Goal: Communication & Community: Answer question/provide support

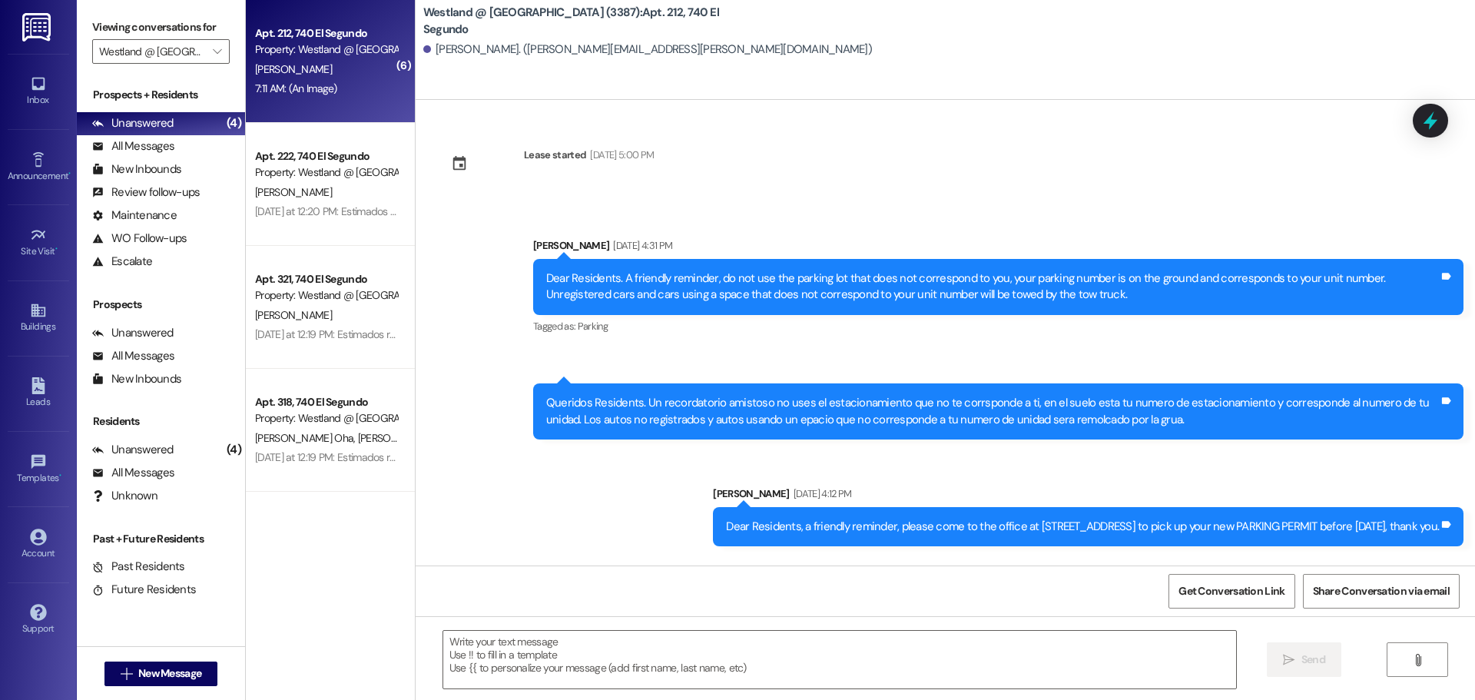
scroll to position [35911, 0]
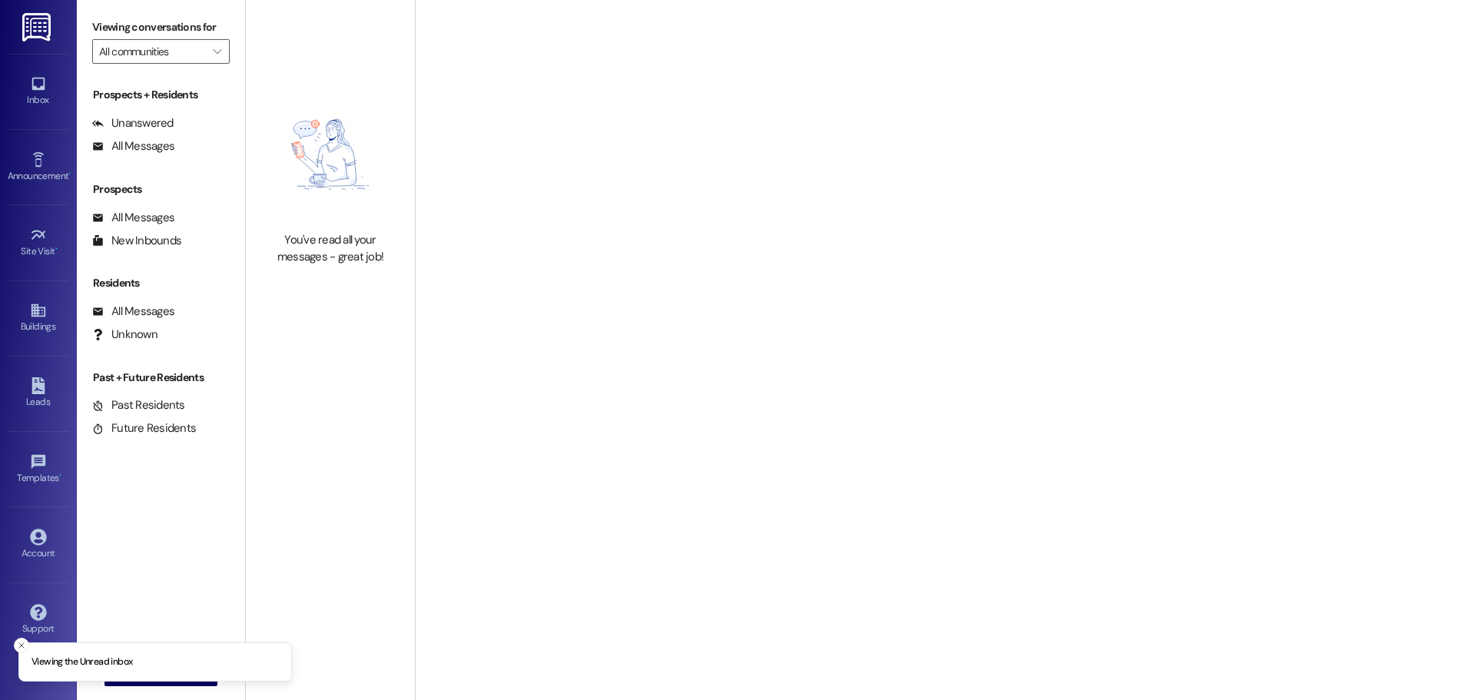
type input "[PERSON_NAME] @ [GEOGRAPHIC_DATA] (3387)"
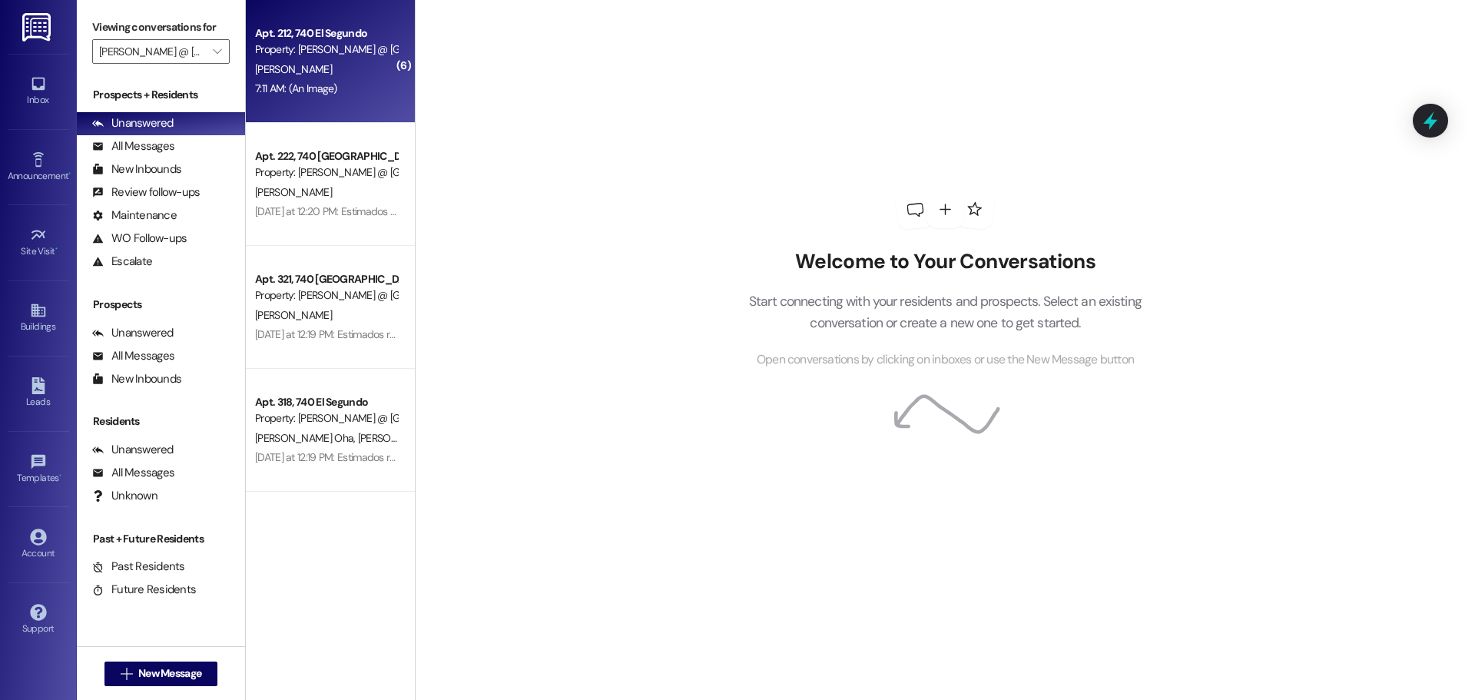
click at [310, 64] on div "[PERSON_NAME]" at bounding box center [326, 69] width 145 height 19
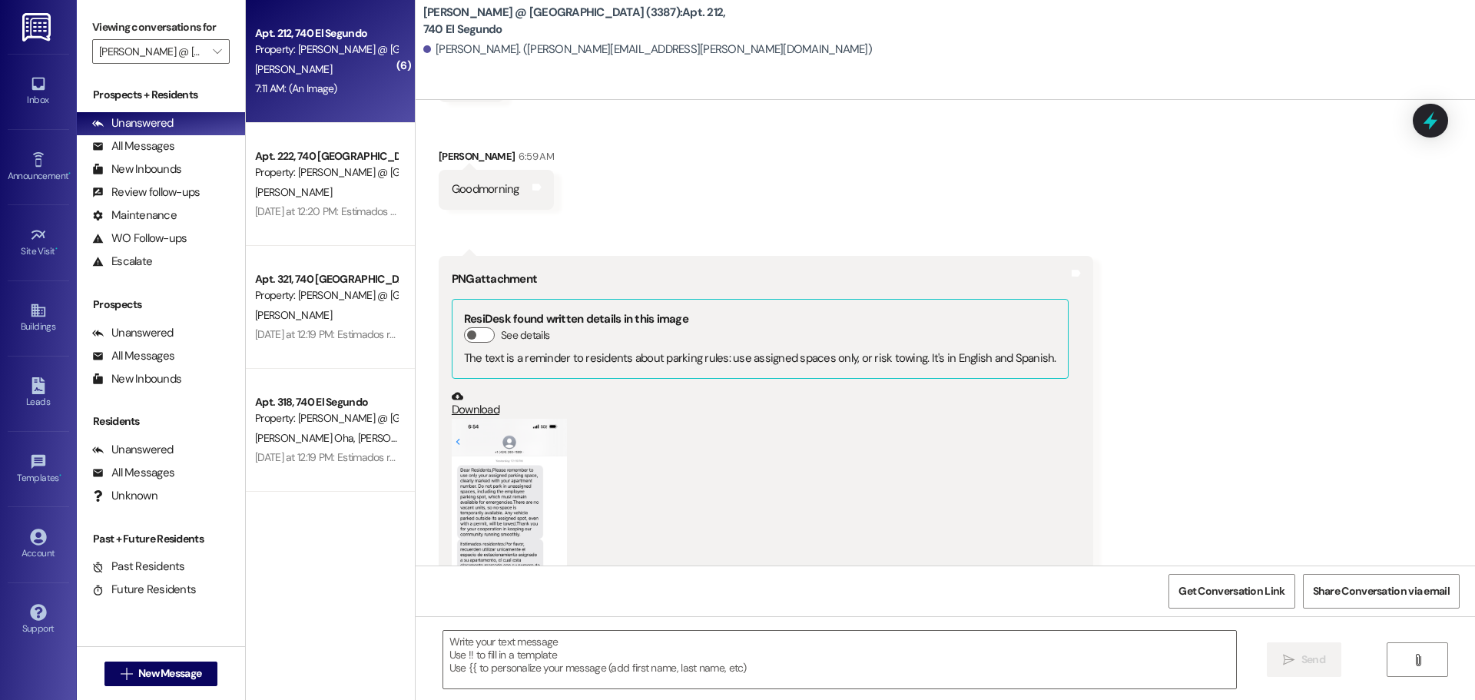
scroll to position [37269, 0]
click at [521, 416] on button "Zoom image" at bounding box center [509, 541] width 115 height 250
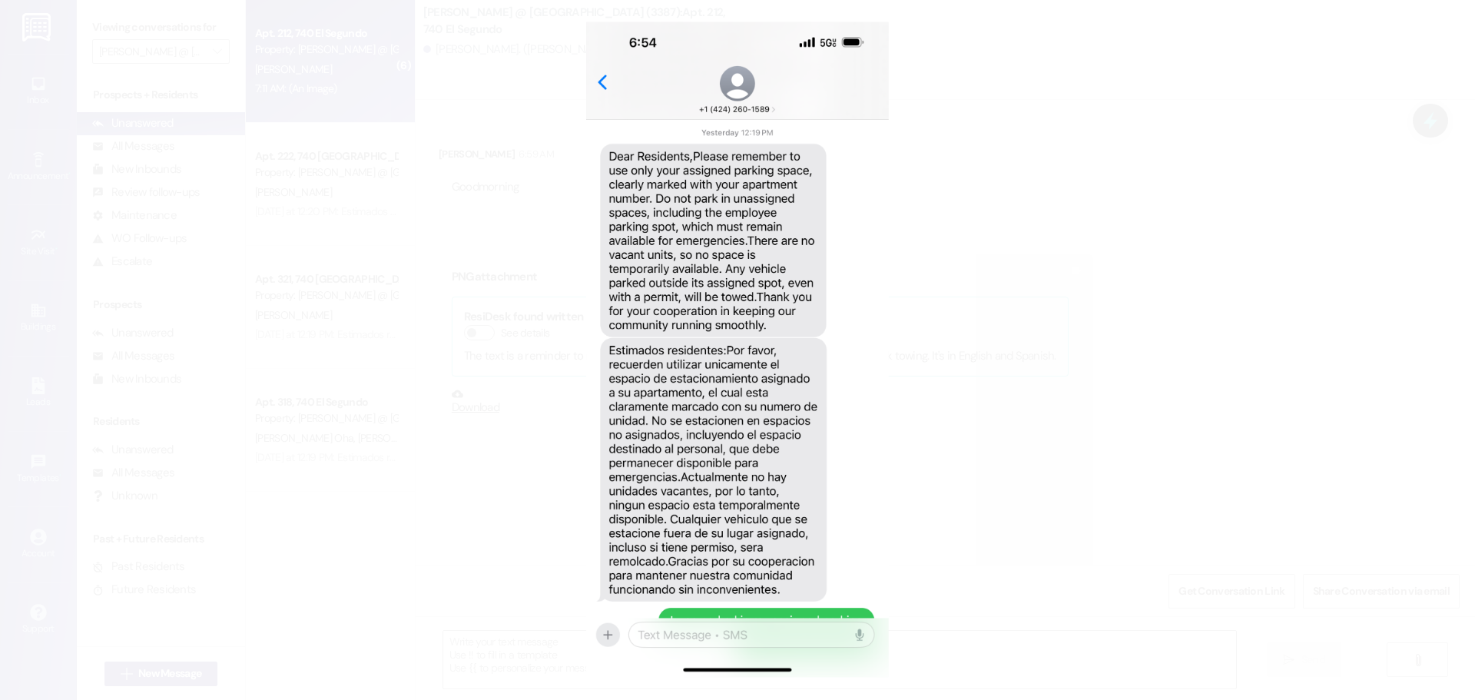
click at [147, 101] on button "Unzoom image" at bounding box center [737, 350] width 1475 height 700
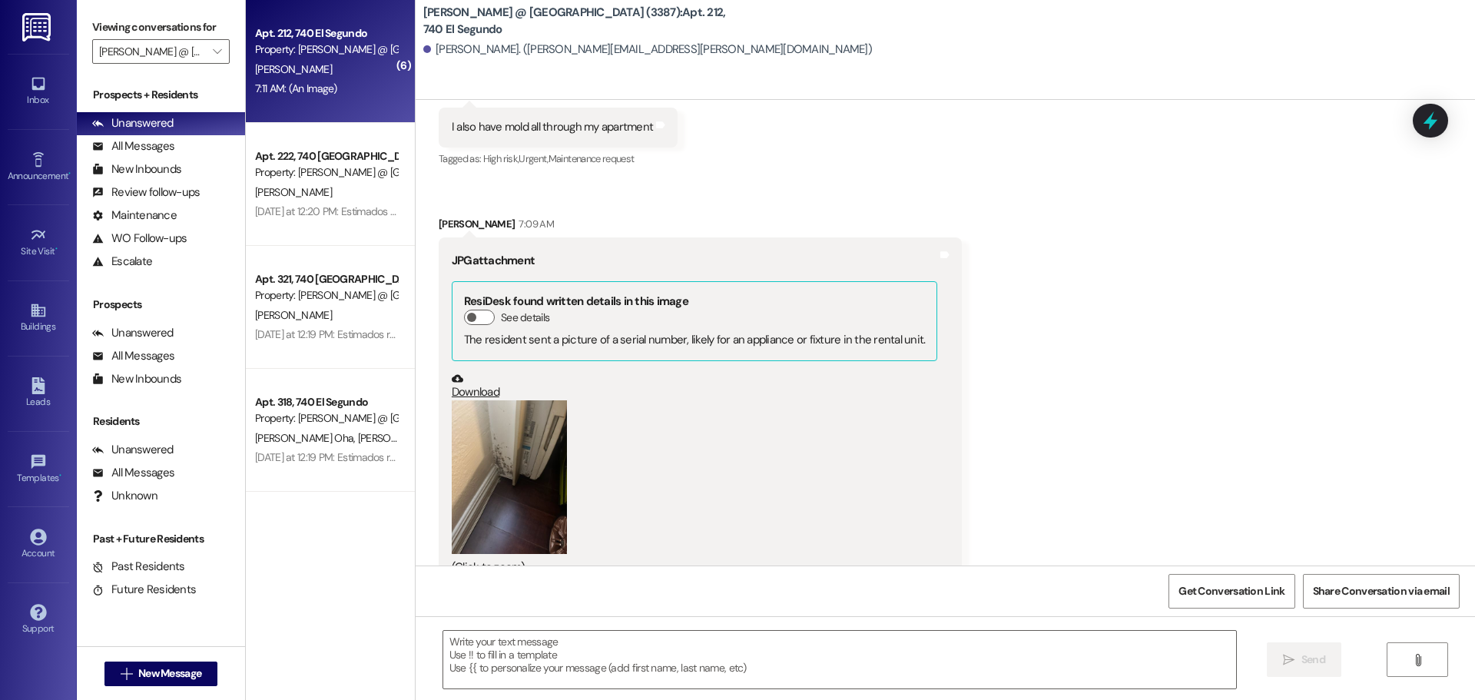
scroll to position [38082, 0]
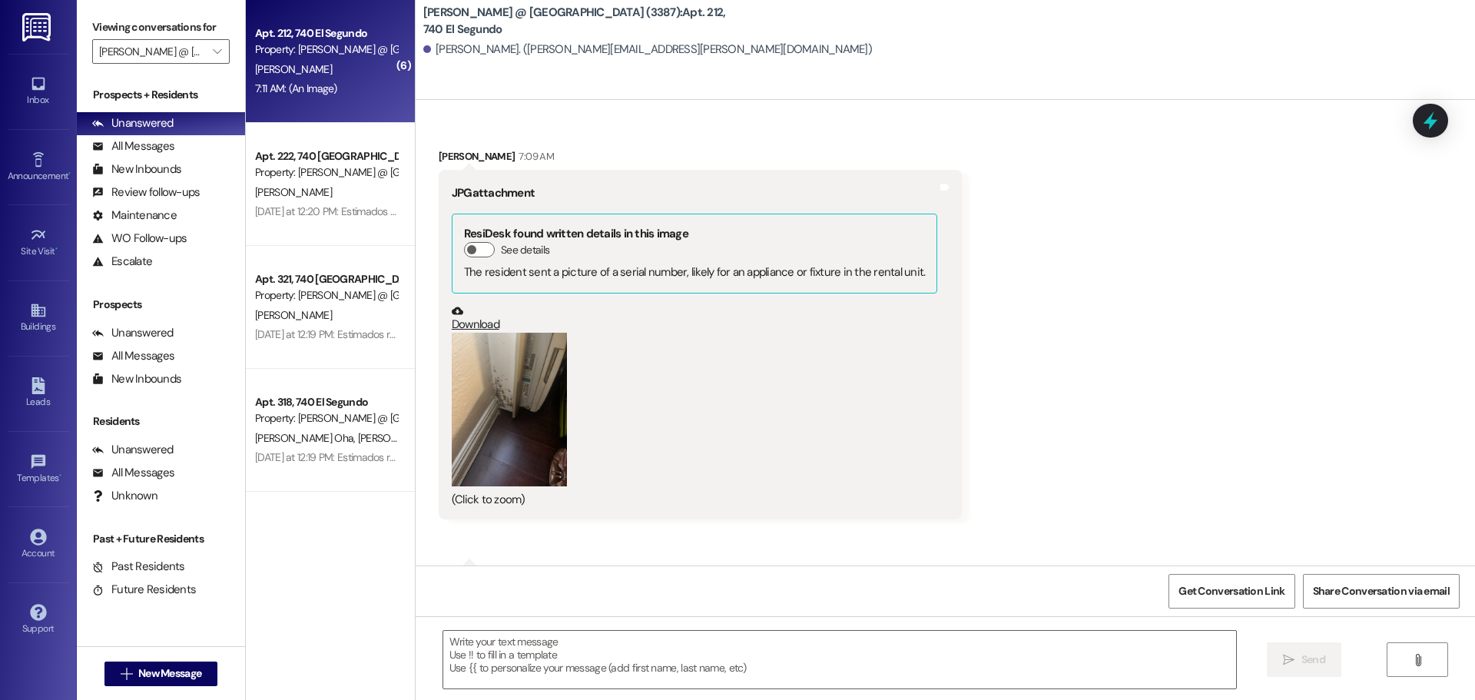
click at [522, 333] on button "Zoom image" at bounding box center [509, 410] width 115 height 154
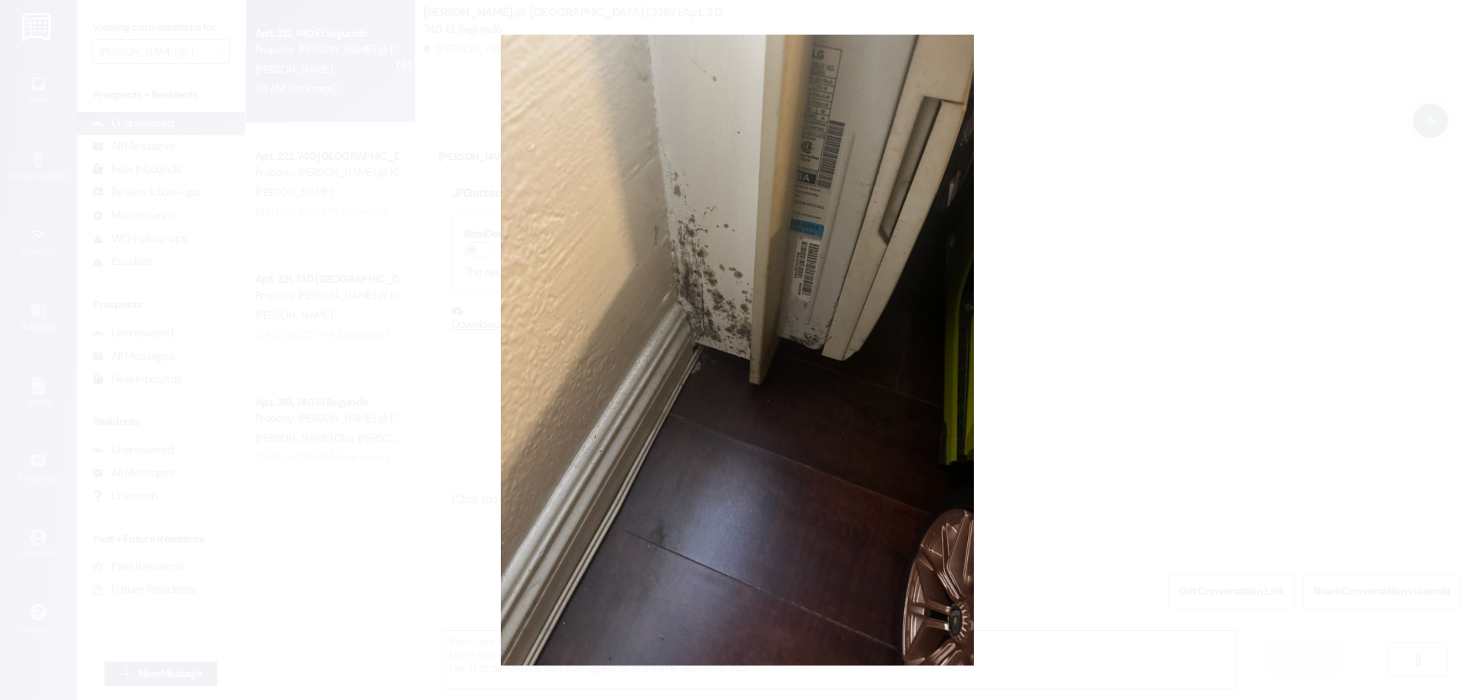
drag, startPoint x: 847, startPoint y: 257, endPoint x: 1083, endPoint y: 181, distance: 247.8
click at [1084, 182] on button "Unzoom image" at bounding box center [737, 350] width 1475 height 700
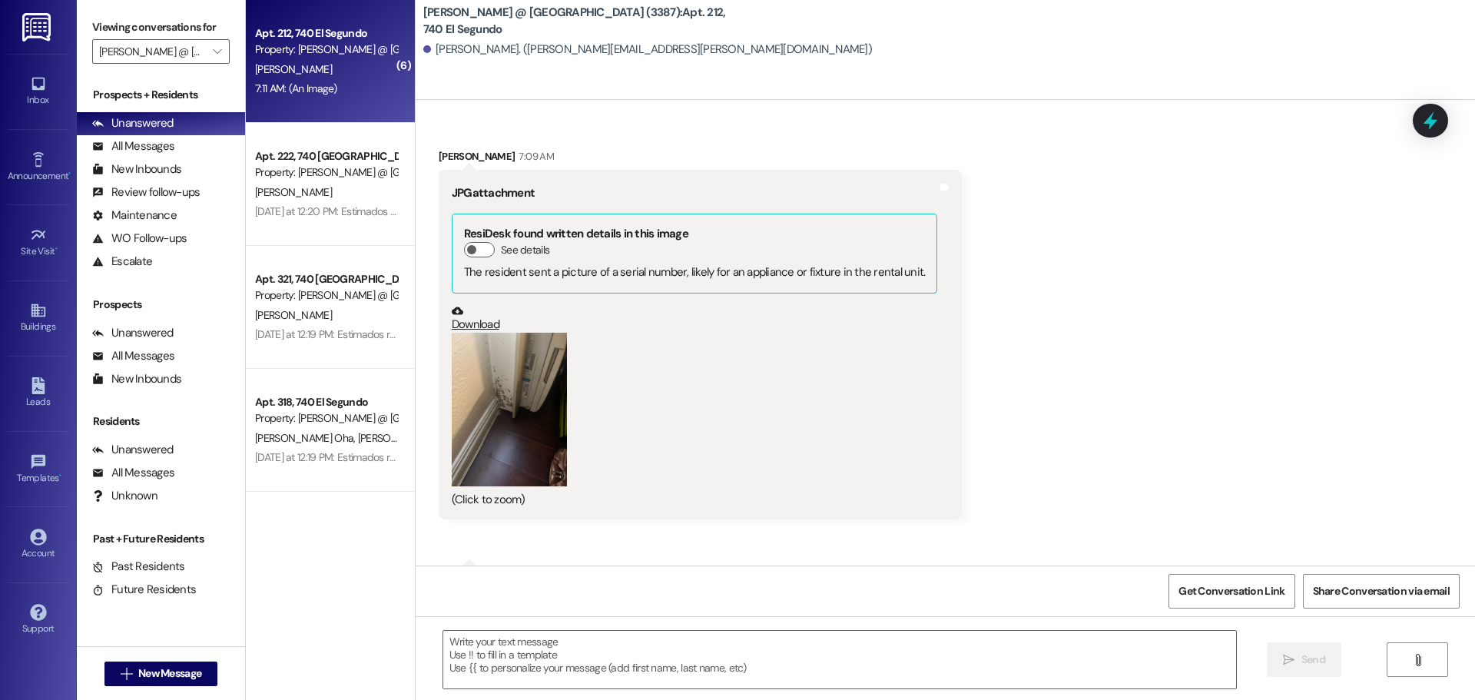
click at [538, 333] on button "Zoom image" at bounding box center [509, 410] width 115 height 154
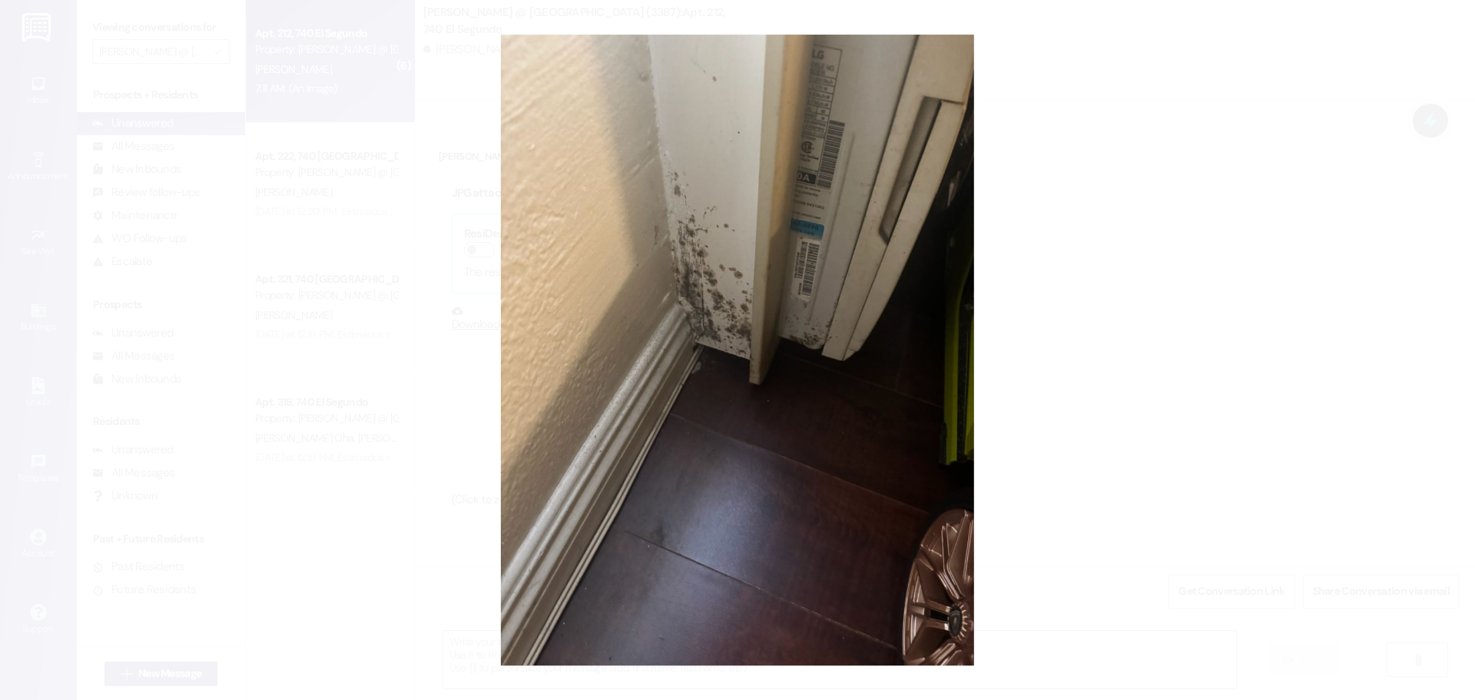
click at [159, 95] on button "Unzoom image" at bounding box center [737, 350] width 1475 height 700
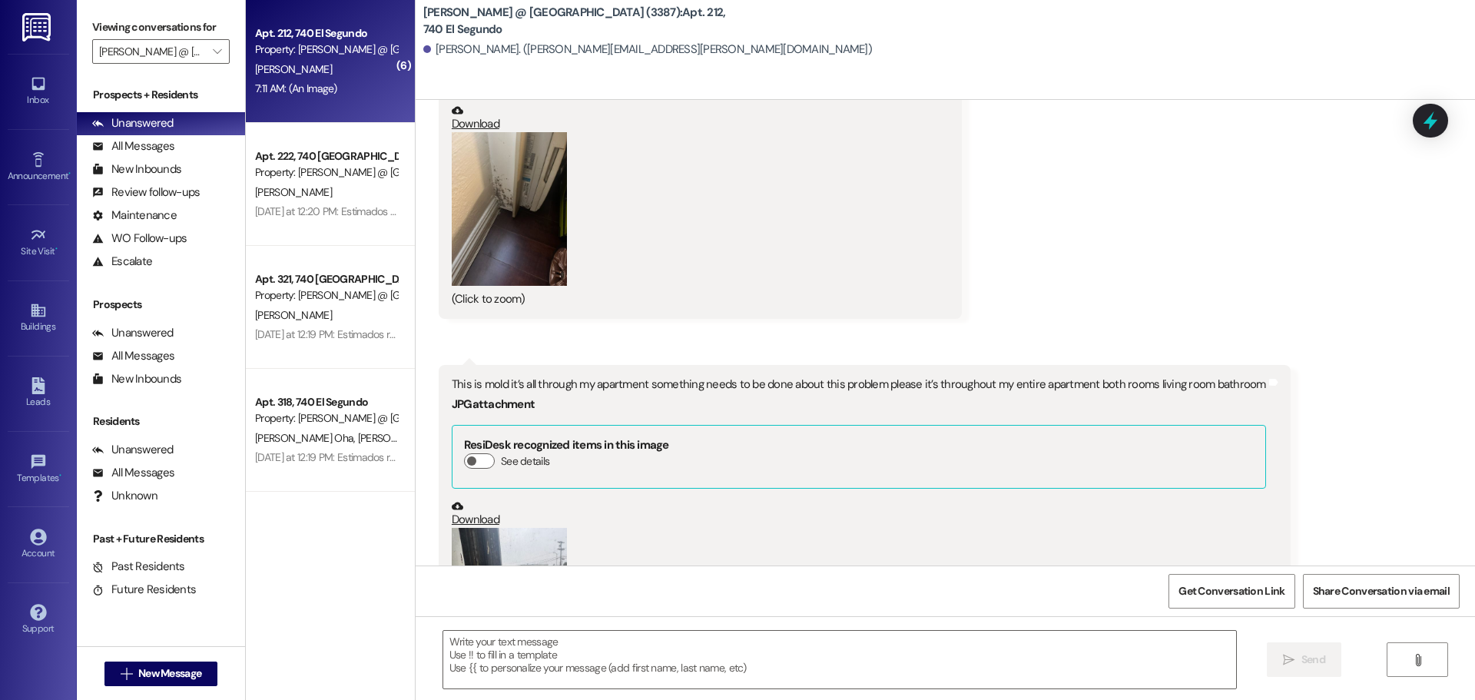
scroll to position [38284, 0]
click at [496, 526] on button "Zoom image" at bounding box center [509, 603] width 115 height 154
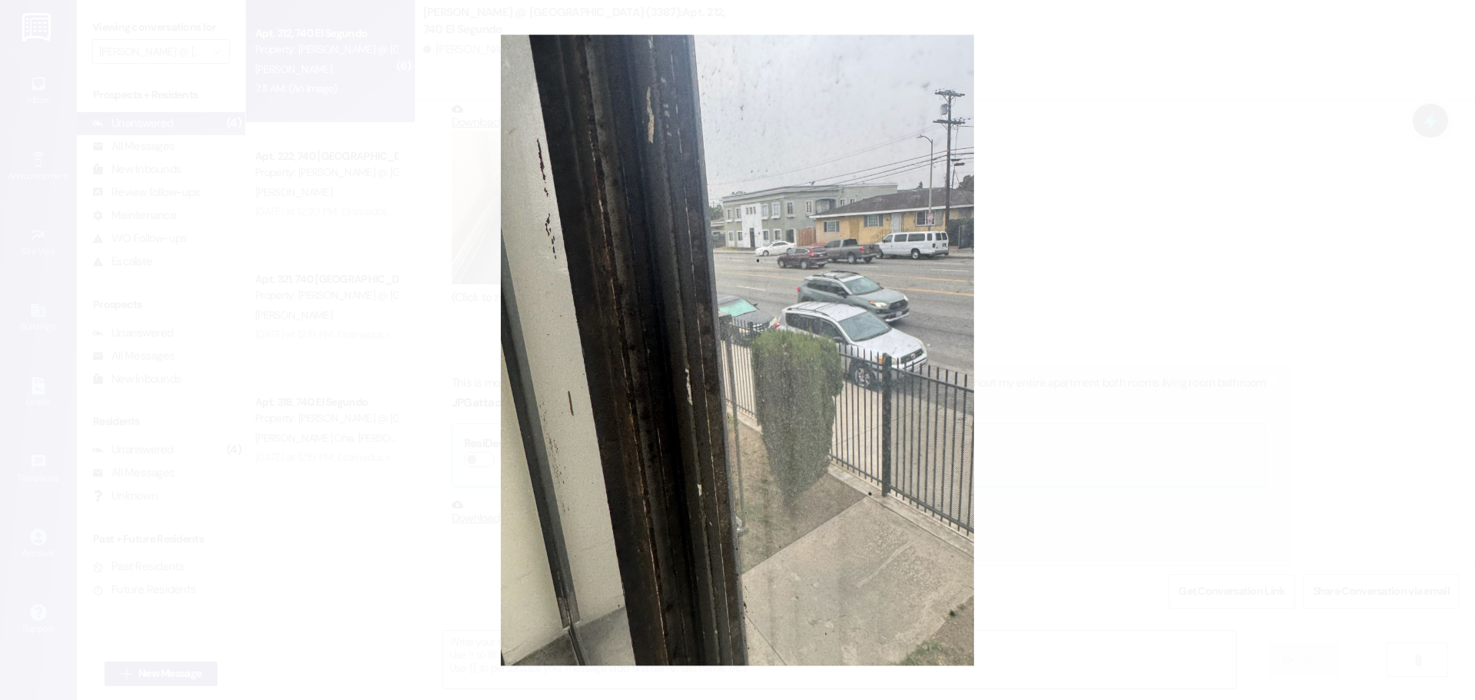
click at [58, 66] on button "Unzoom image" at bounding box center [737, 350] width 1475 height 700
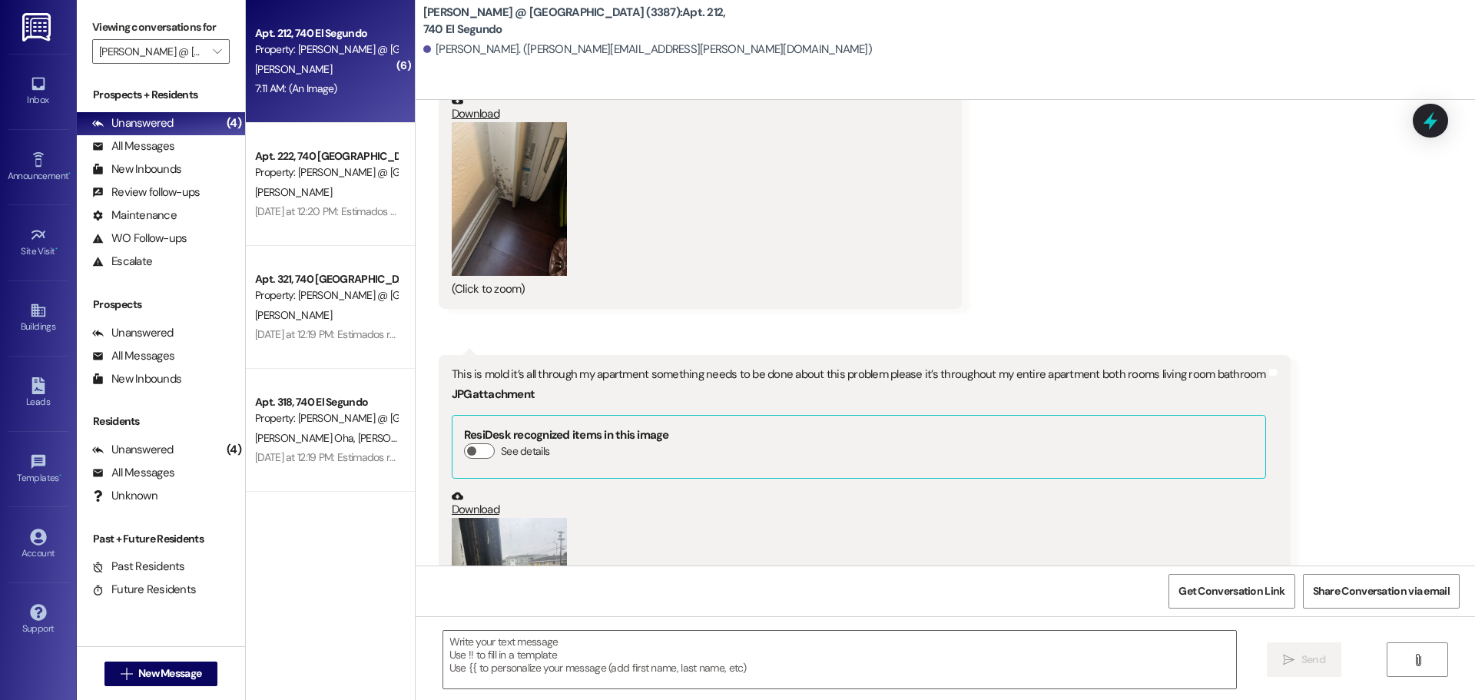
scroll to position [38302, 0]
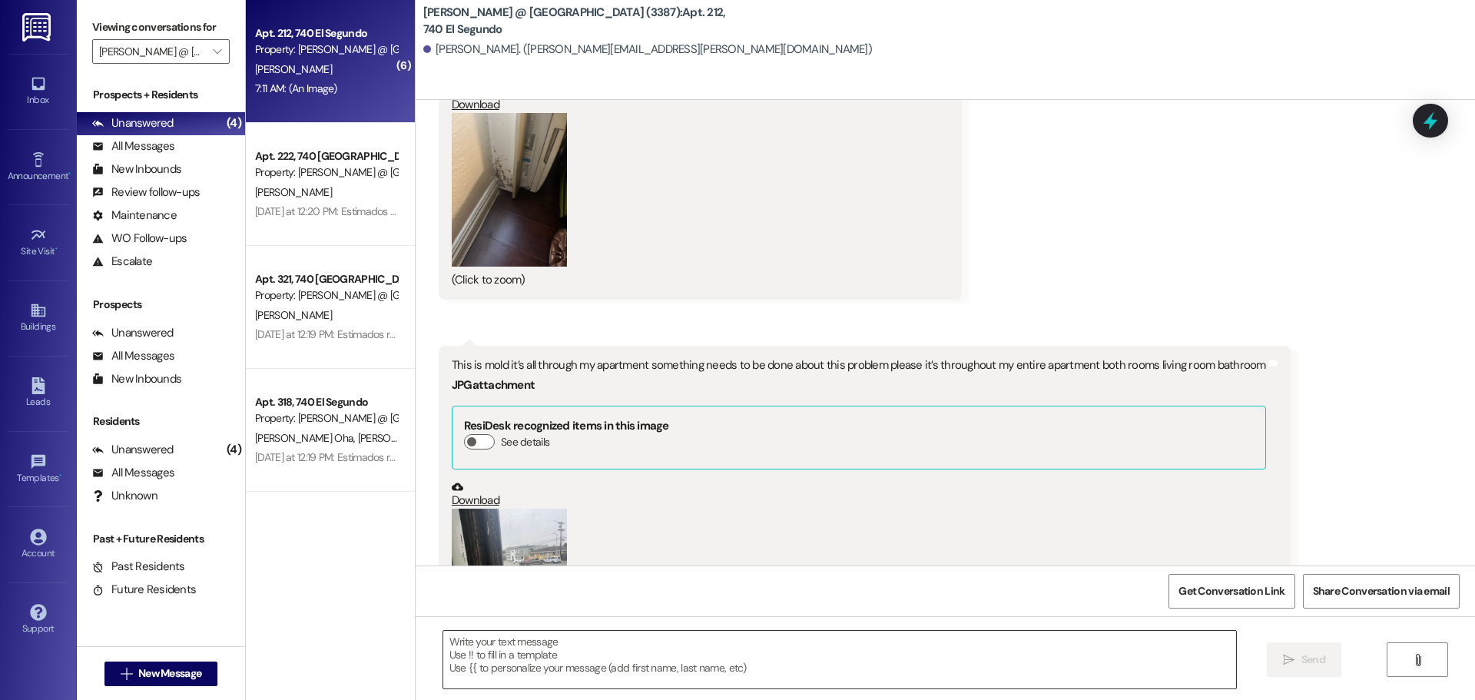
click at [545, 653] on textarea at bounding box center [839, 660] width 793 height 58
click at [589, 644] on textarea "Good morning [PERSON_NAME], I will" at bounding box center [839, 660] width 793 height 58
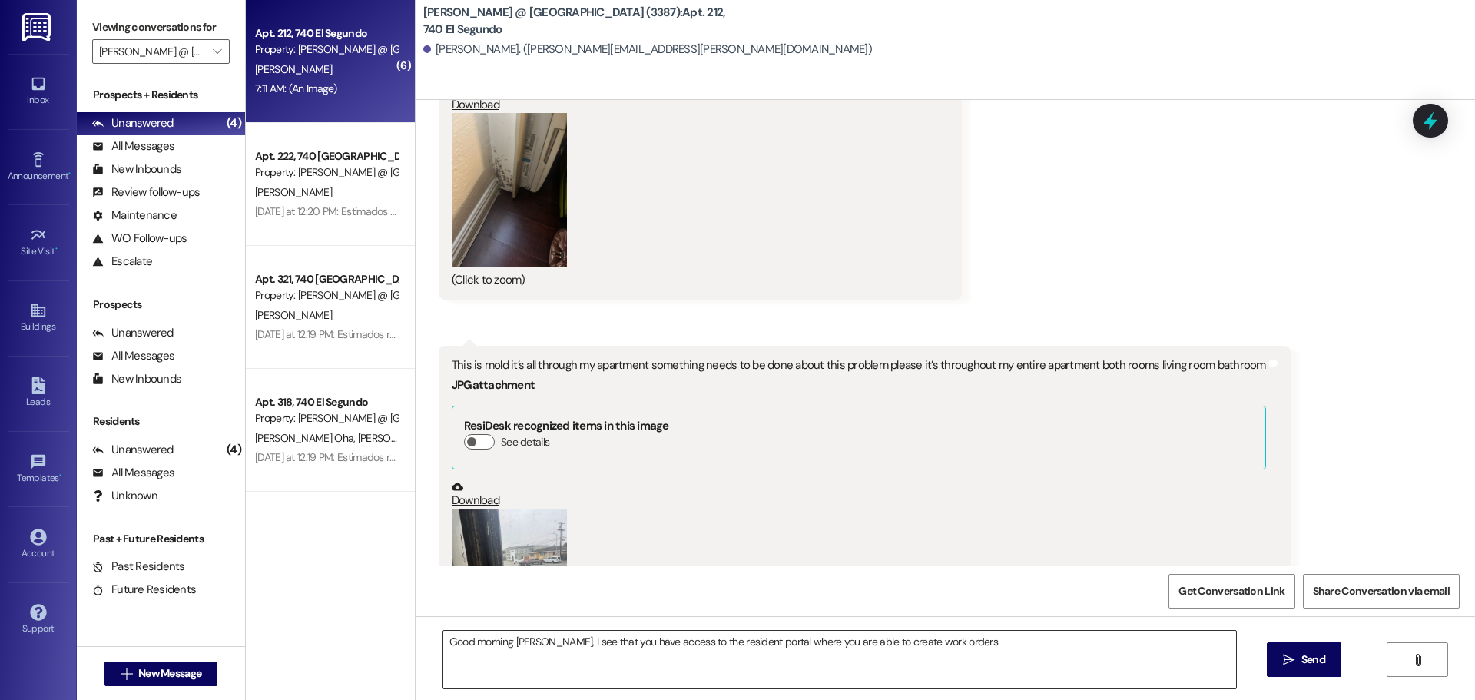
click at [707, 657] on textarea "Good morning [PERSON_NAME], I see that you have access to the resident portal w…" at bounding box center [839, 660] width 793 height 58
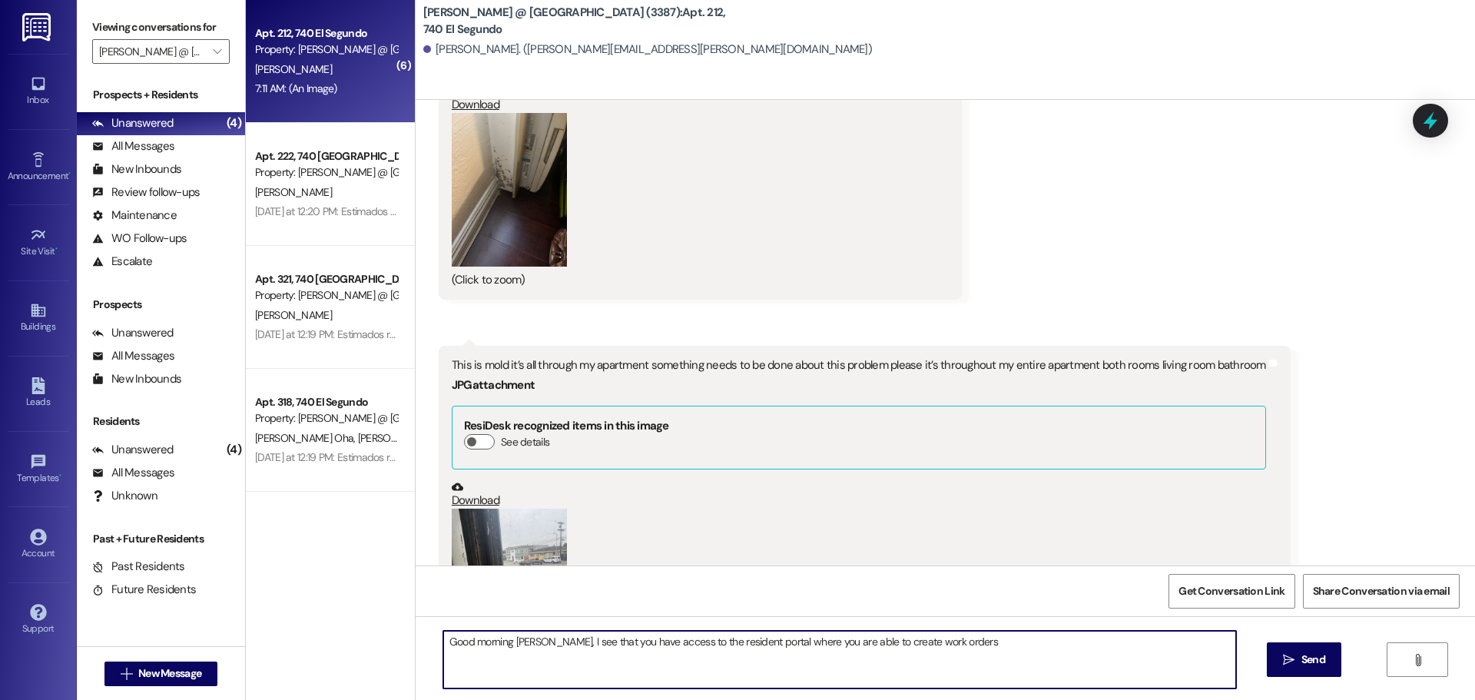
drag, startPoint x: 962, startPoint y: 644, endPoint x: 539, endPoint y: 650, distance: 422.5
click at [539, 650] on textarea "Good morning [PERSON_NAME], I see that you have access to the resident portal w…" at bounding box center [839, 660] width 793 height 58
paste textarea "Thank you for reaching out. Just a quick reminder that you have access to the R…"
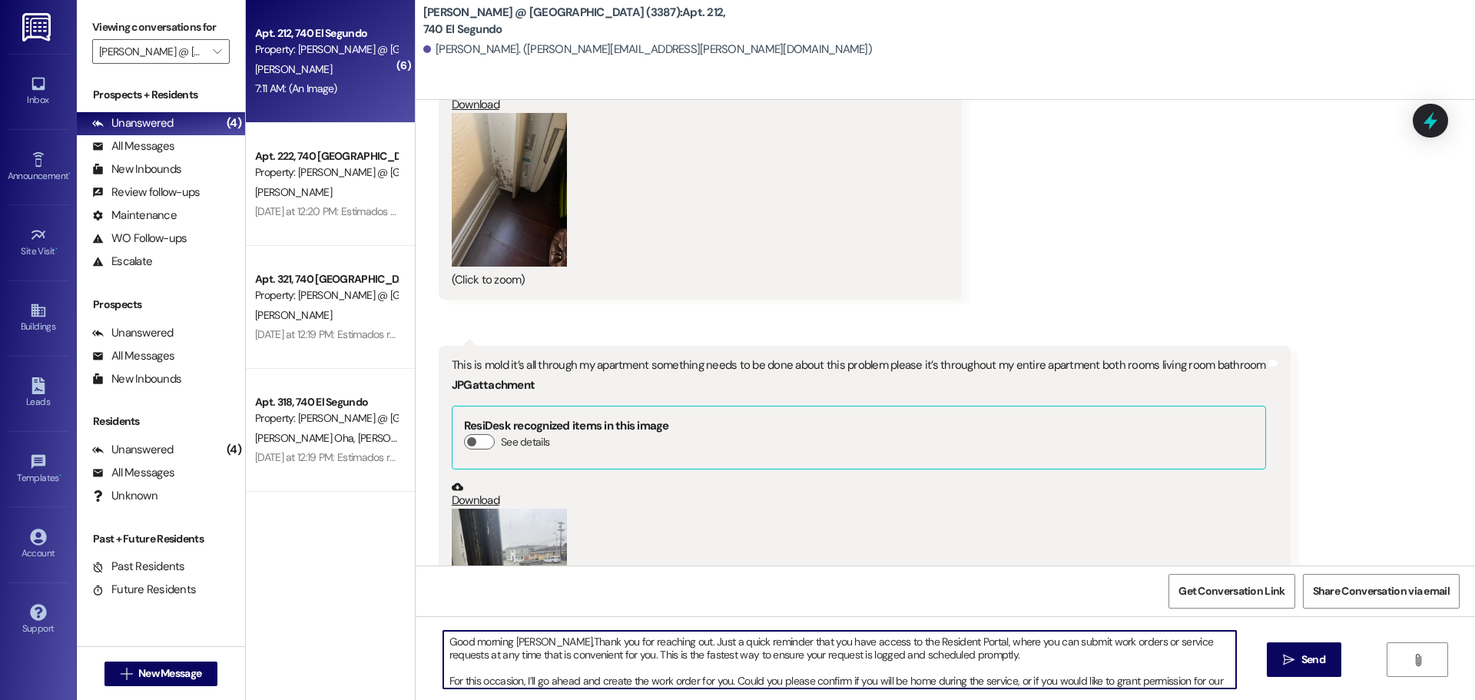
scroll to position [39, 0]
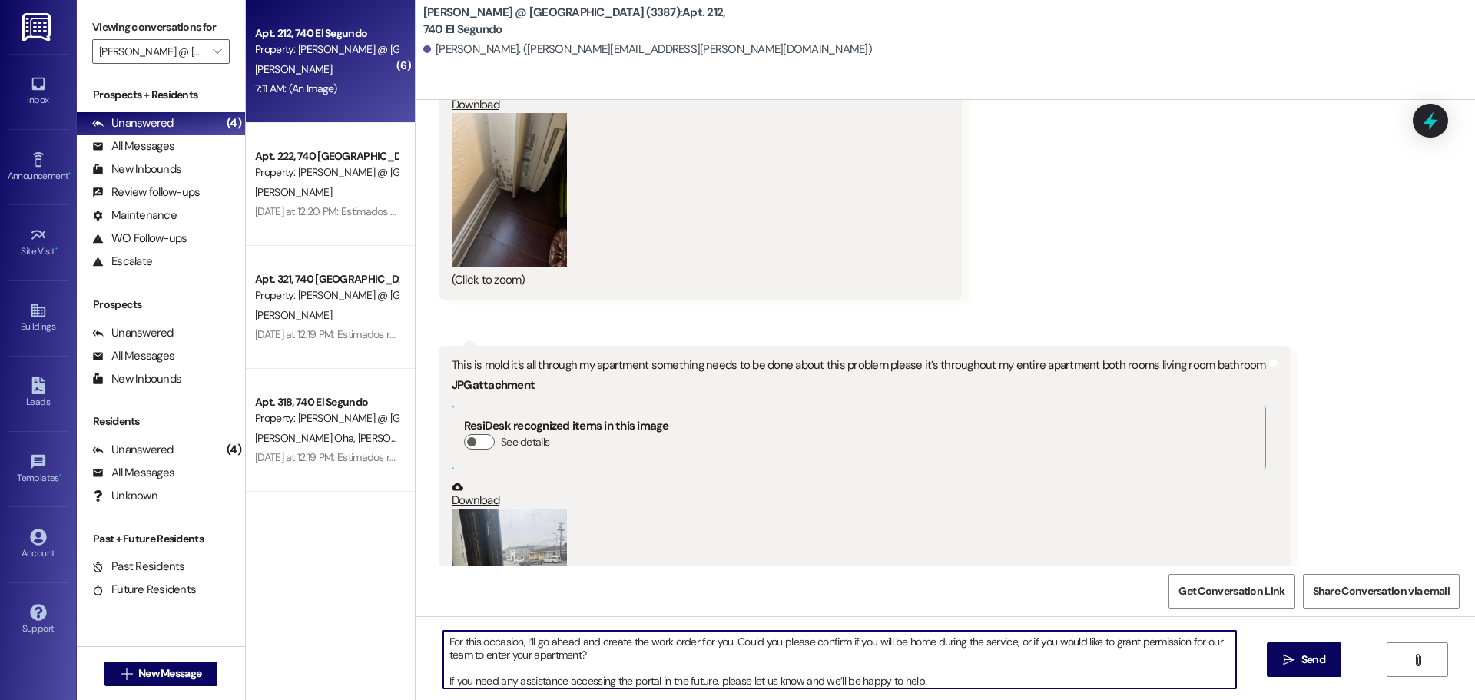
drag, startPoint x: 527, startPoint y: 640, endPoint x: 545, endPoint y: 661, distance: 27.8
click at [529, 641] on textarea "Good morning [PERSON_NAME],Thank you for reaching out. Just a quick reminder th…" at bounding box center [839, 660] width 793 height 58
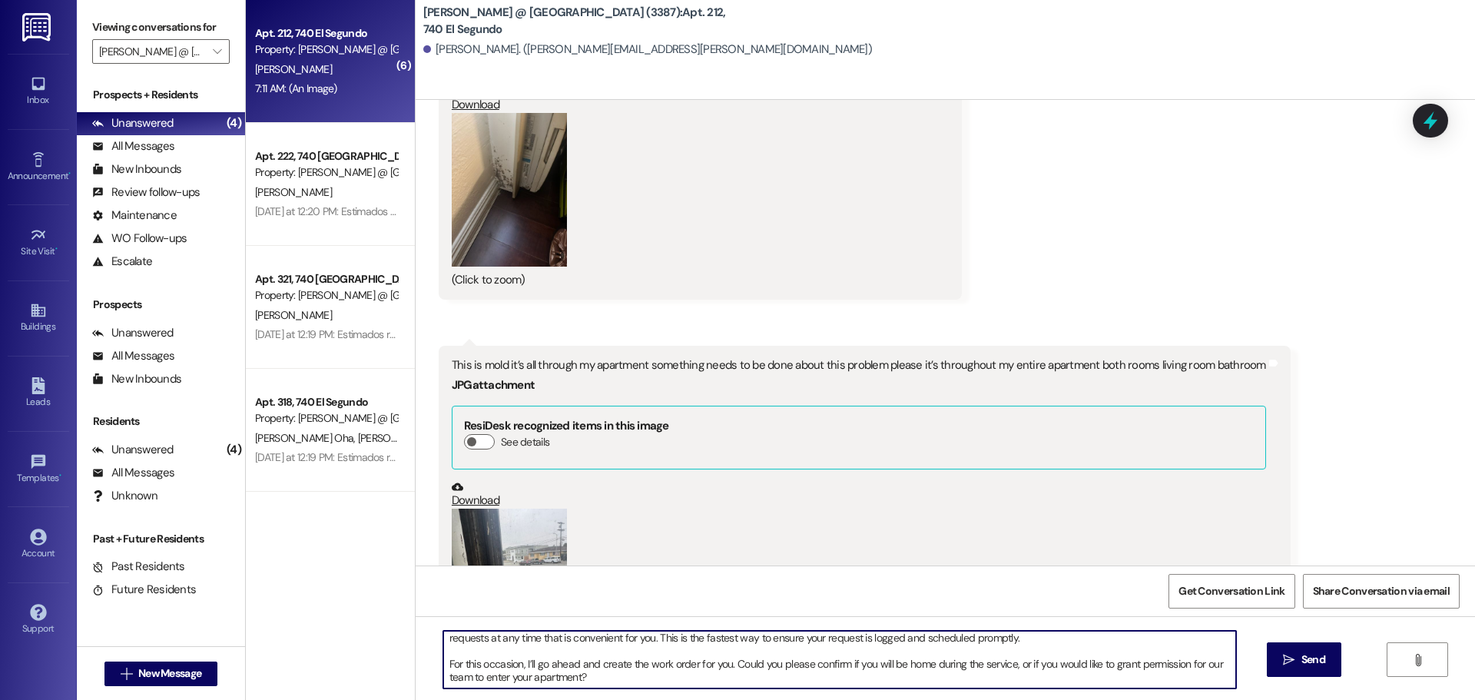
scroll to position [4, 0]
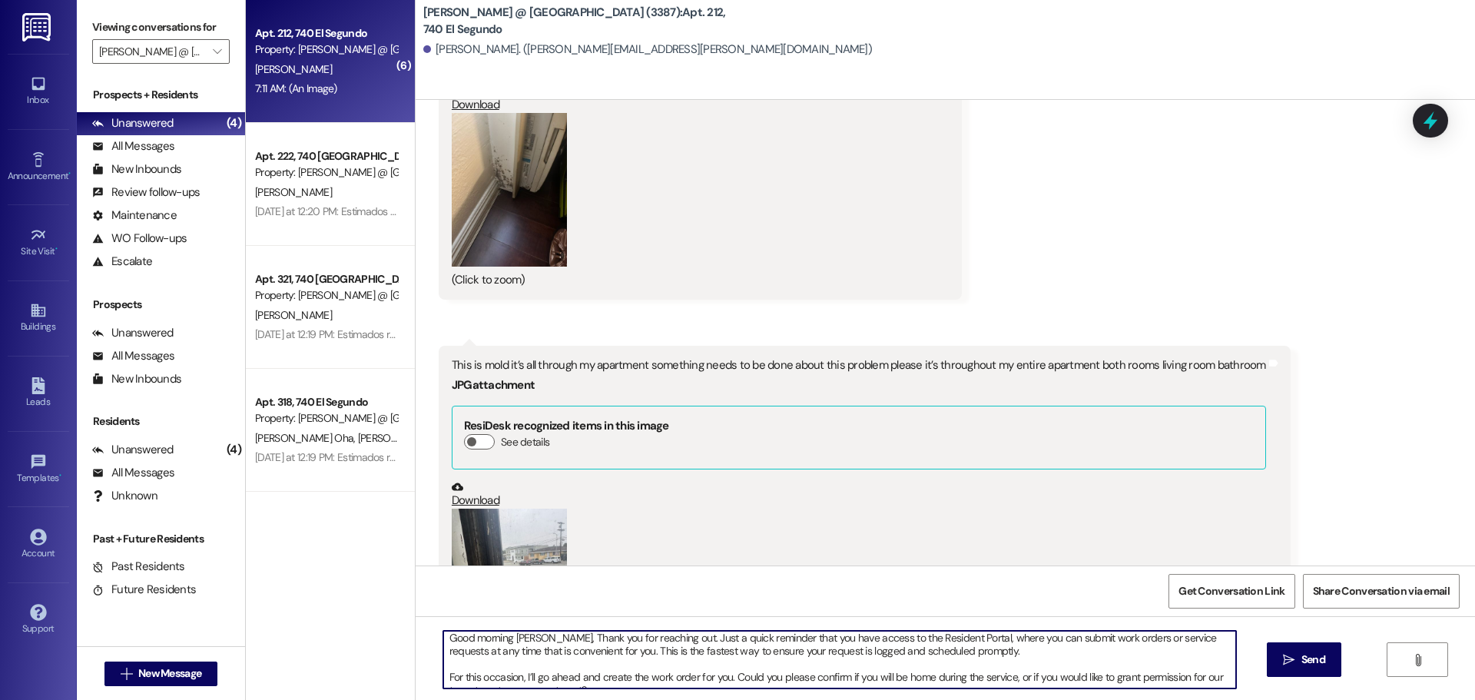
click at [994, 658] on textarea "Good morning [PERSON_NAME], Thank you for reaching out. Just a quick reminder t…" at bounding box center [839, 660] width 793 height 58
click at [983, 656] on textarea "Good morning [PERSON_NAME], Thank you for reaching out. Just a quick reminder t…" at bounding box center [839, 660] width 793 height 58
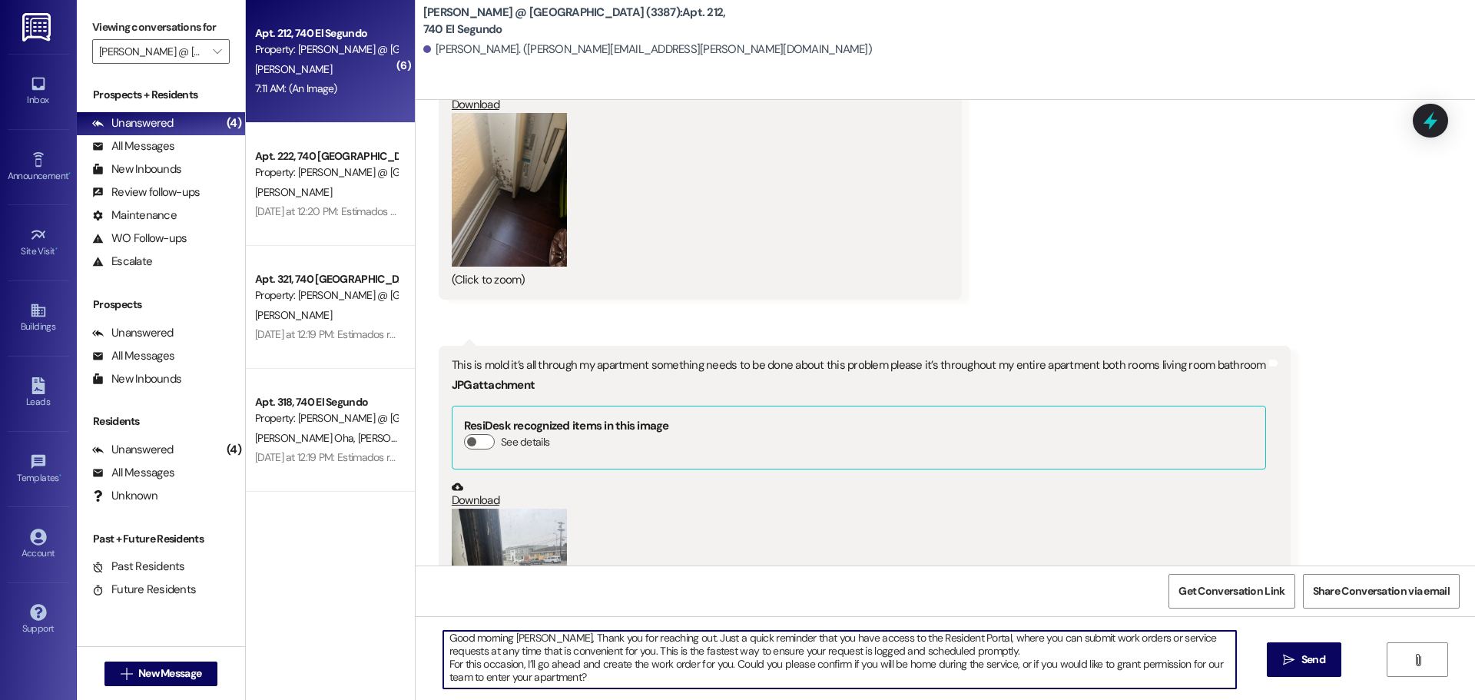
scroll to position [0, 0]
type textarea "Good morning [PERSON_NAME], Thank you for reaching out. Just a quick reminder t…"
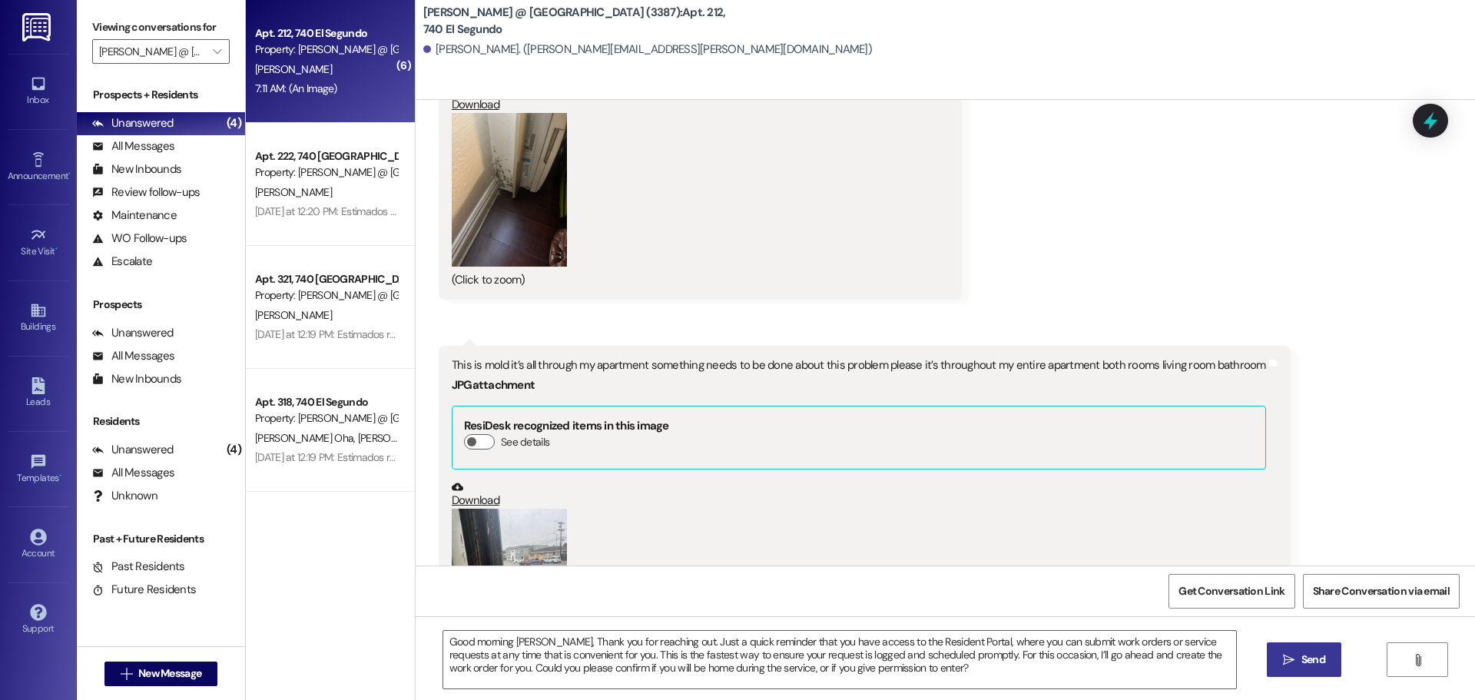
click at [1291, 658] on icon "" at bounding box center [1289, 660] width 12 height 12
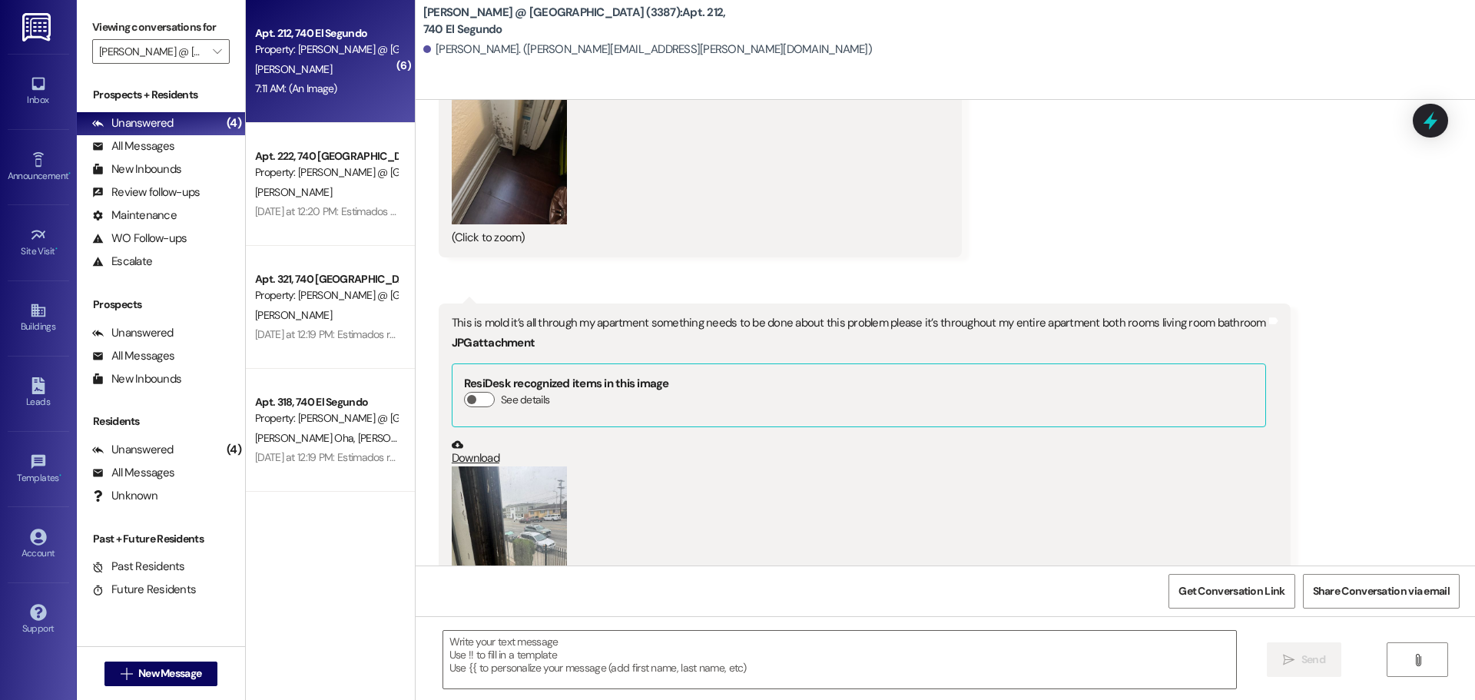
scroll to position [38441, 0]
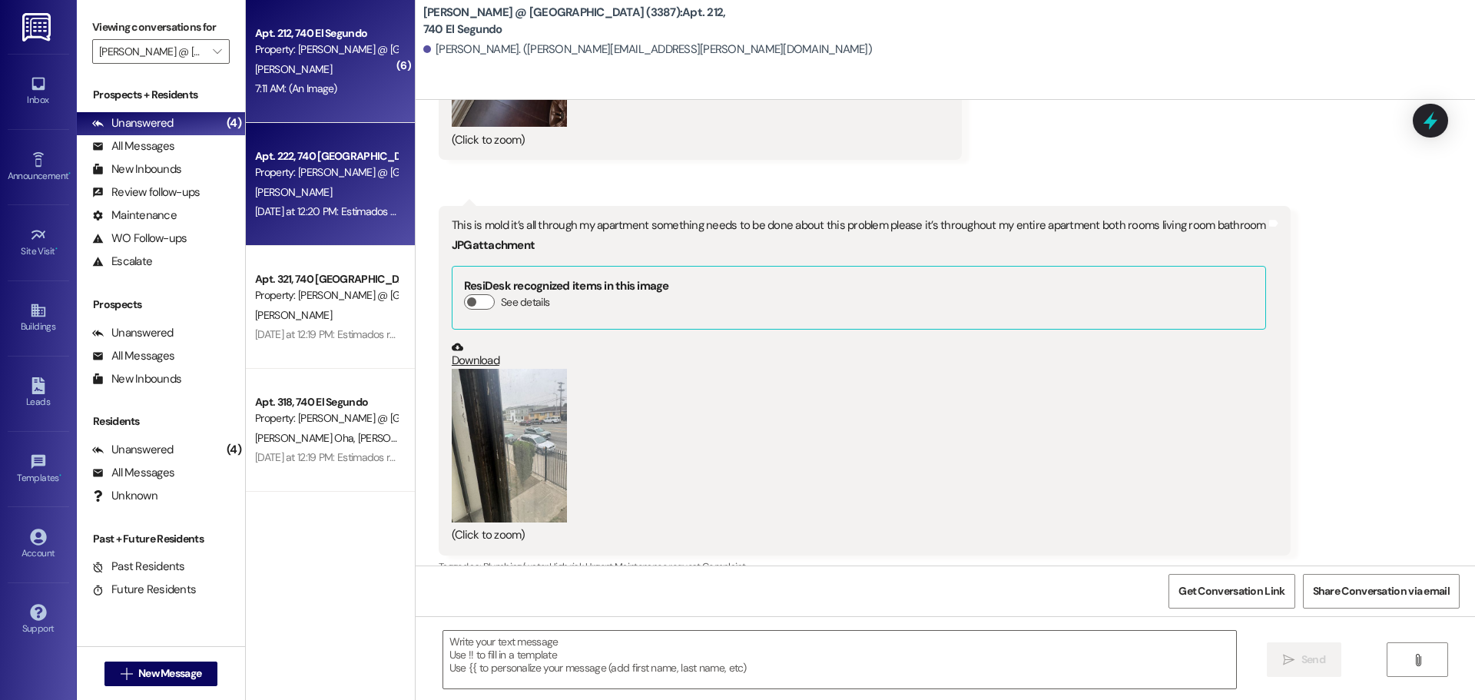
click at [316, 180] on div "Property: [PERSON_NAME] @ [GEOGRAPHIC_DATA] (3387)" at bounding box center [326, 172] width 142 height 16
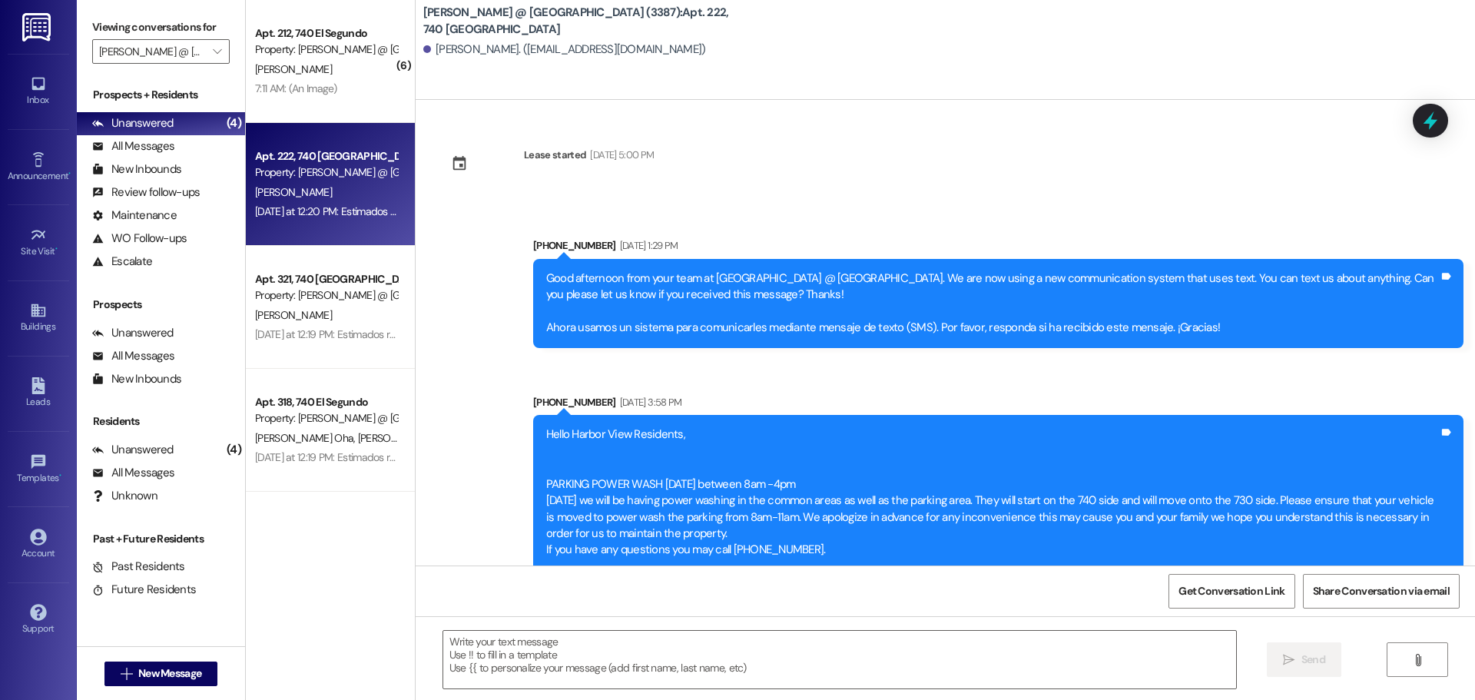
scroll to position [43597, 0]
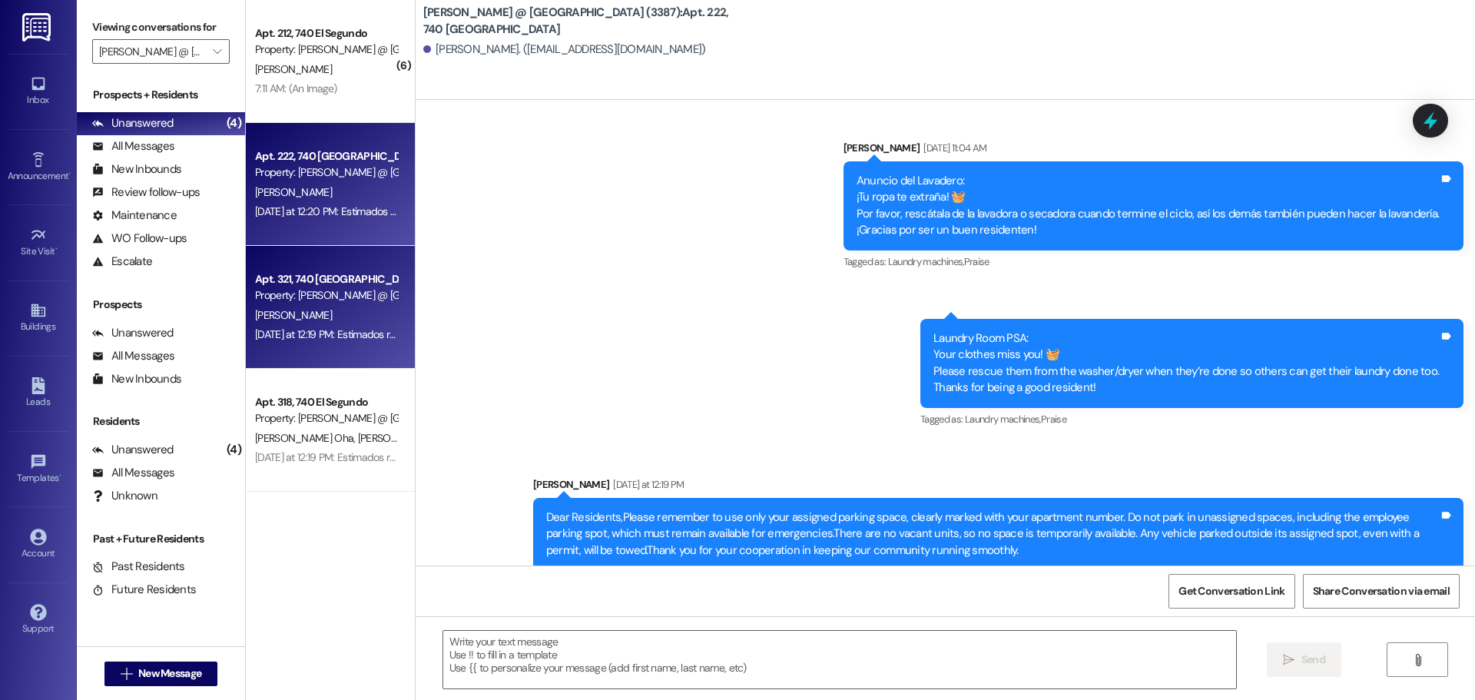
click at [322, 292] on div "Property: [PERSON_NAME] @ [GEOGRAPHIC_DATA] (3387)" at bounding box center [326, 295] width 142 height 16
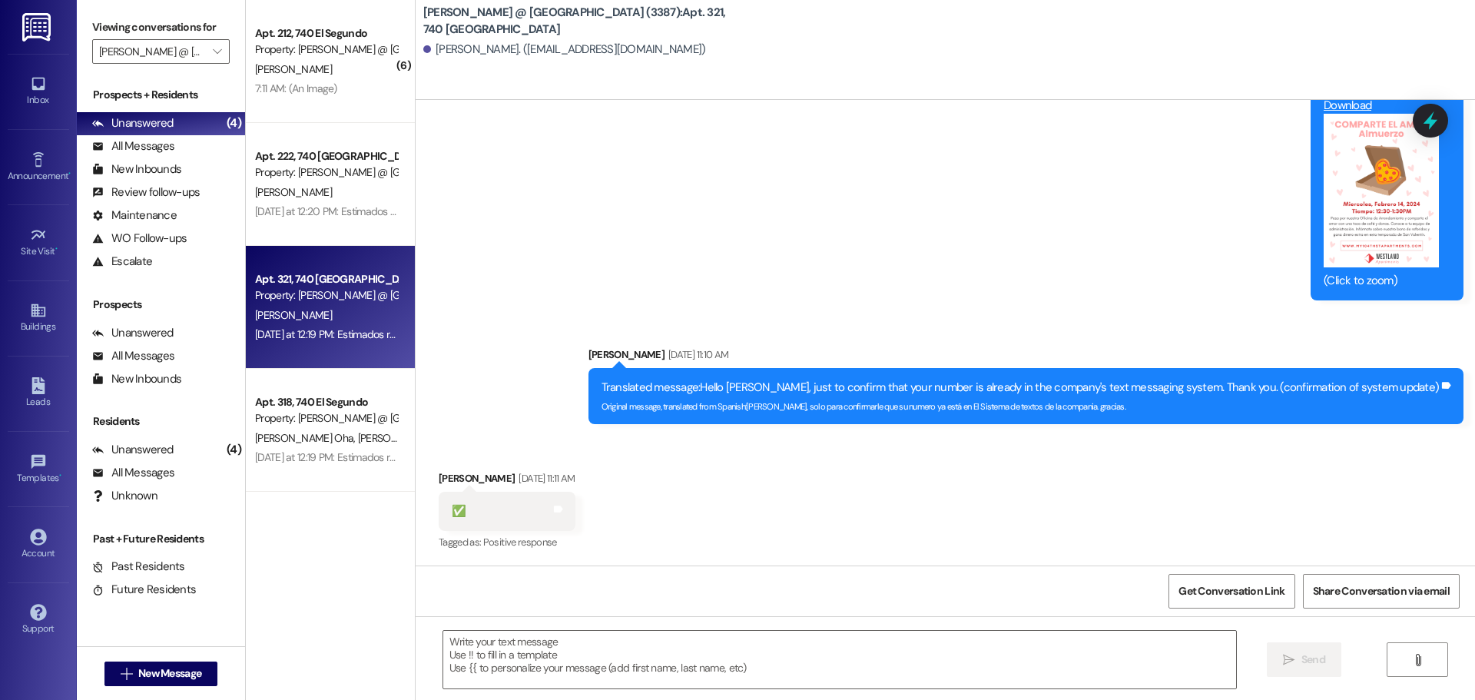
scroll to position [2255, 0]
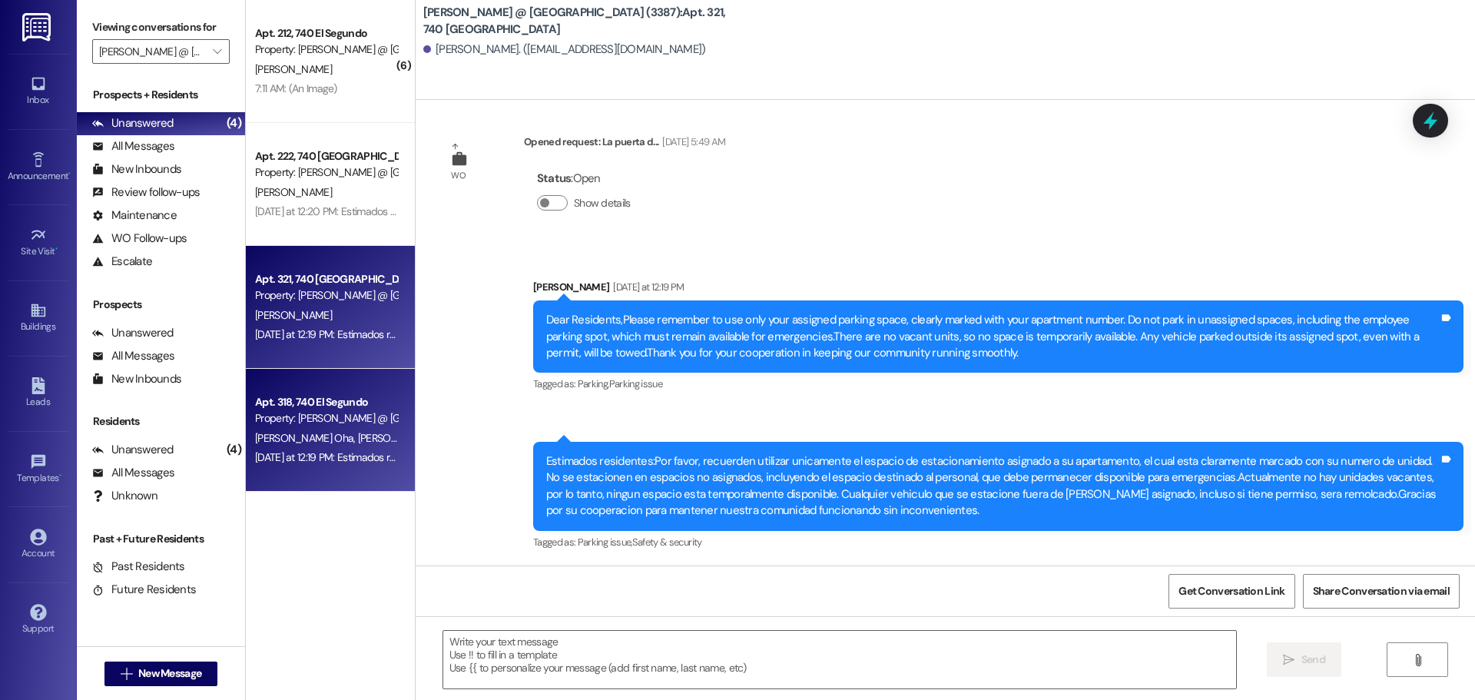
click at [344, 412] on div "Property: [PERSON_NAME] @ [GEOGRAPHIC_DATA] (3387)" at bounding box center [326, 418] width 142 height 16
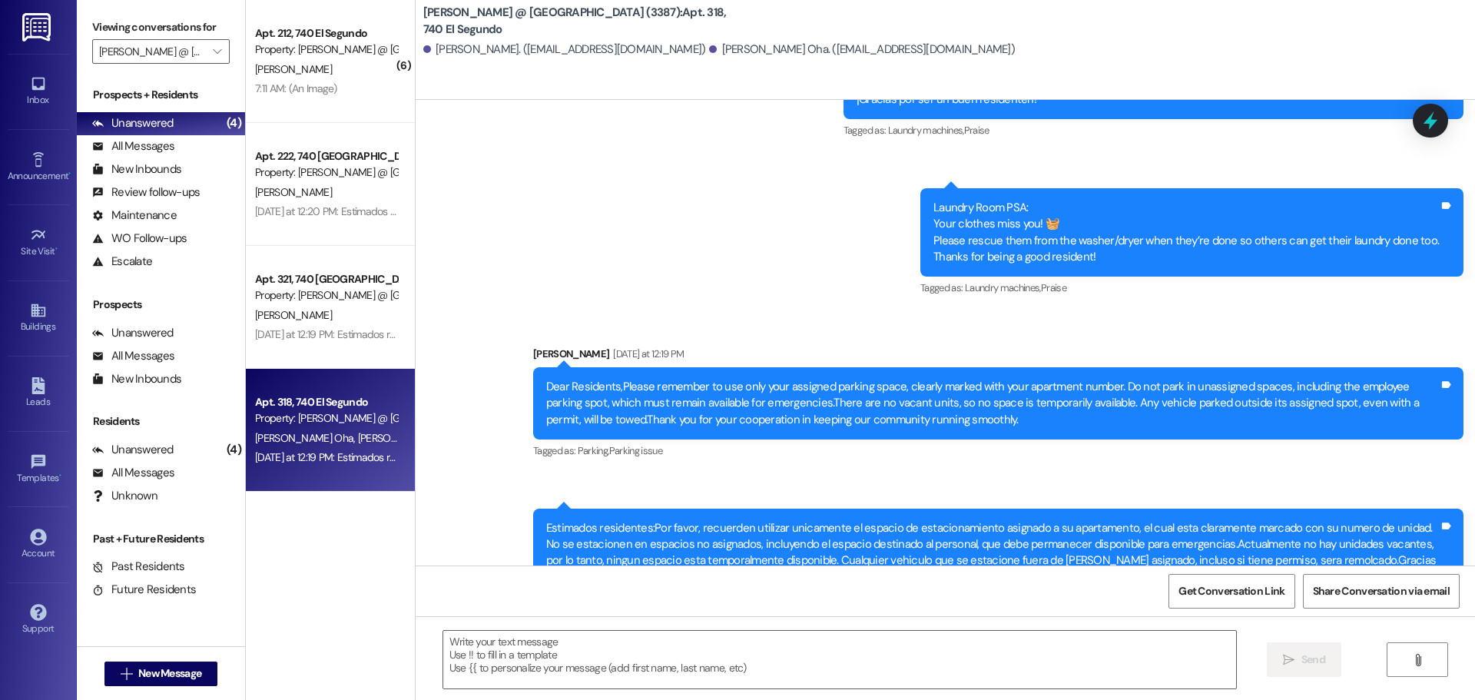
scroll to position [4270, 0]
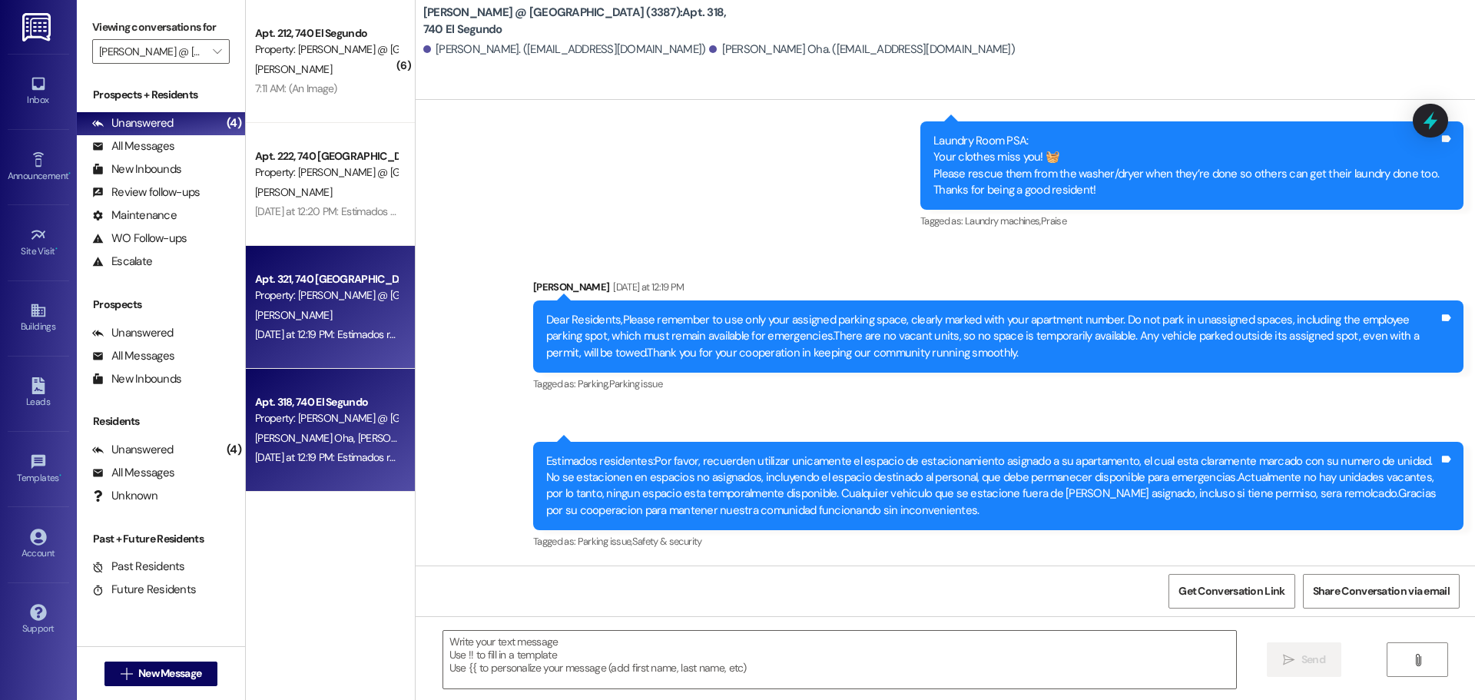
click at [323, 318] on div "[PERSON_NAME]" at bounding box center [326, 315] width 145 height 19
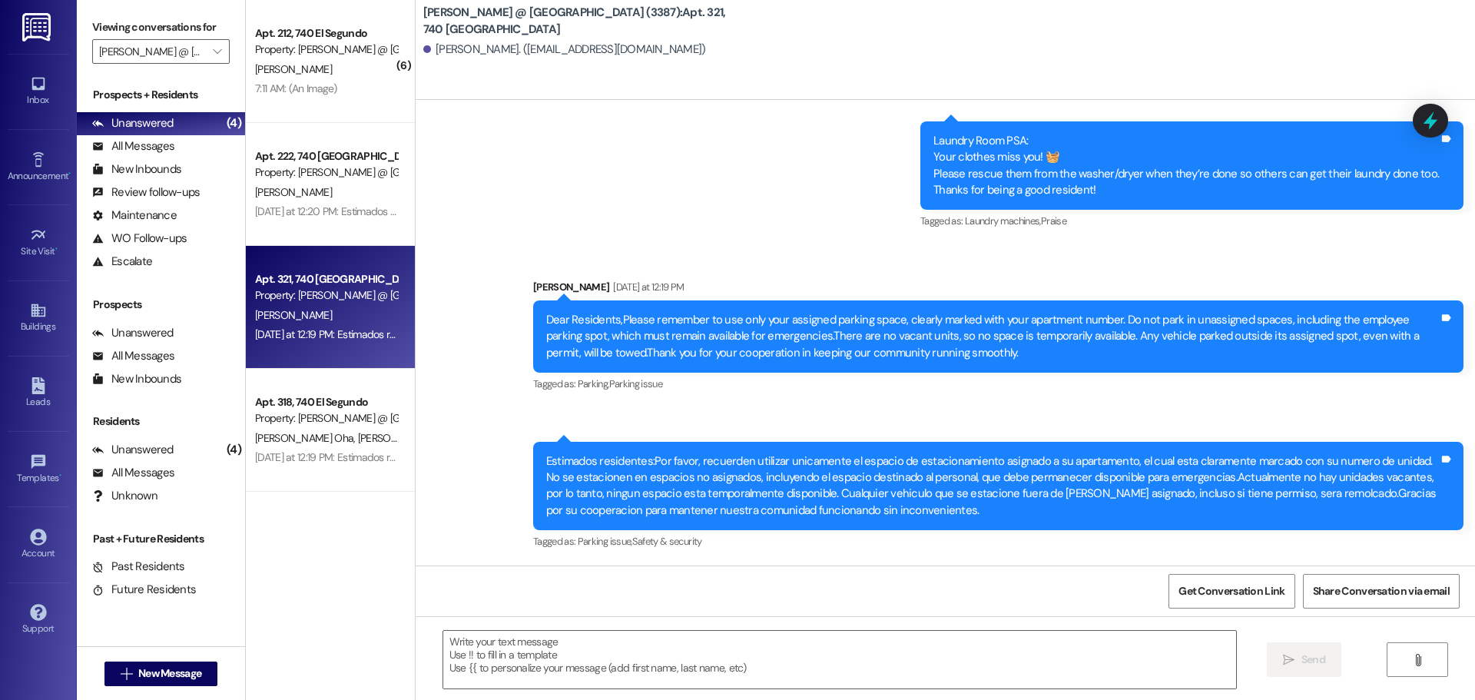
scroll to position [2255, 0]
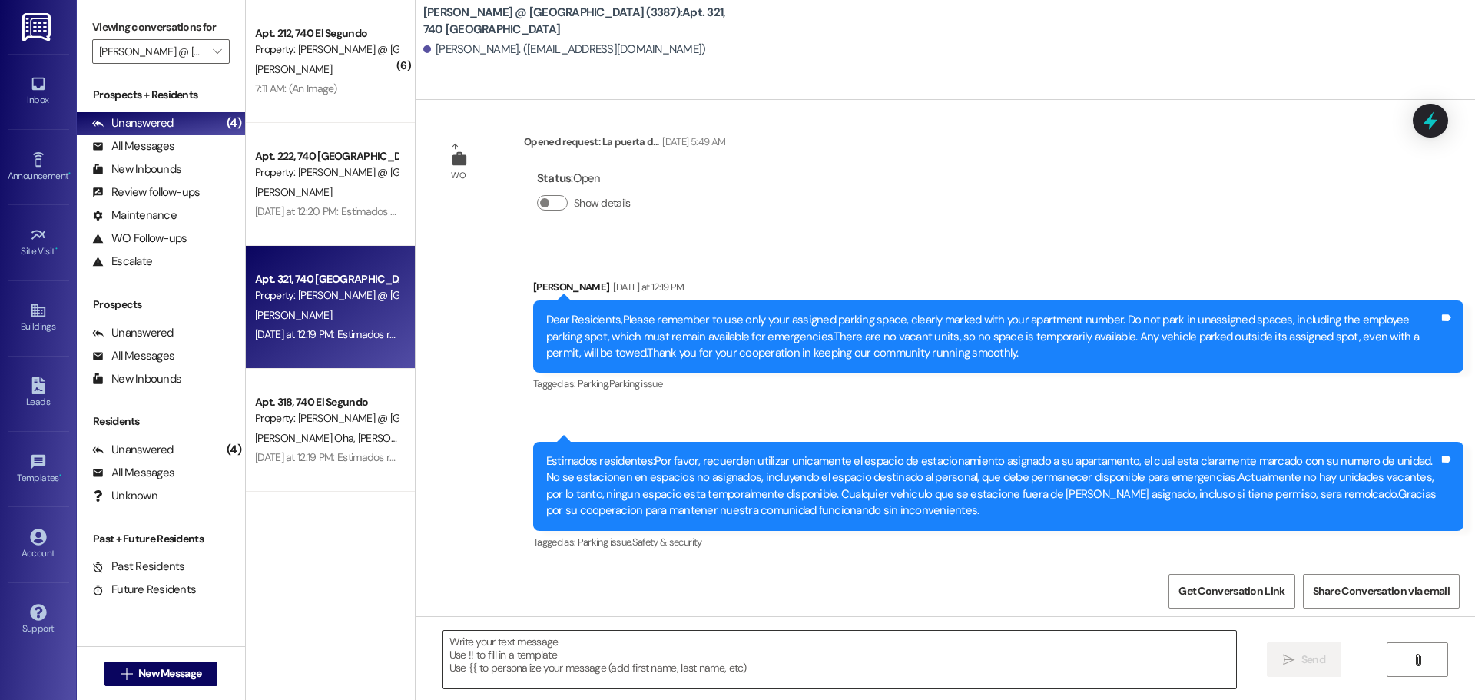
click at [555, 651] on textarea at bounding box center [839, 660] width 793 height 58
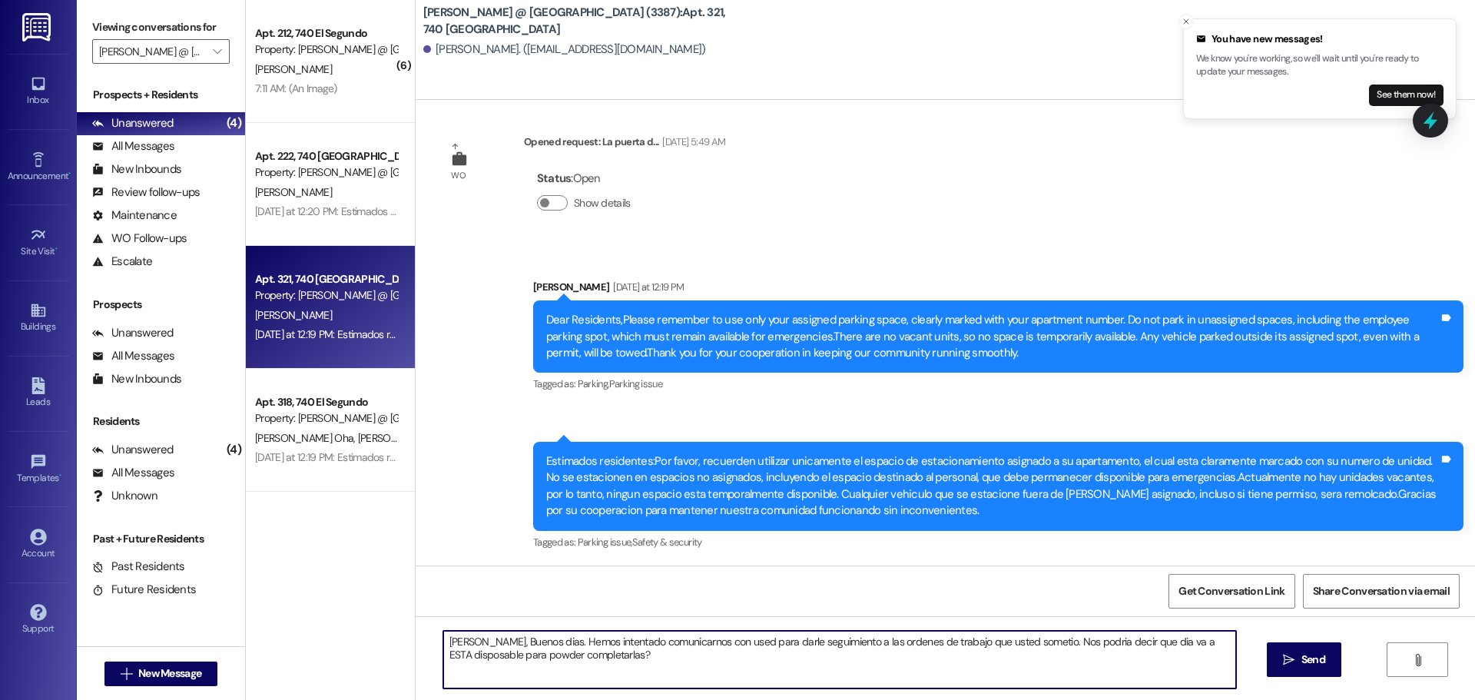
drag, startPoint x: 1201, startPoint y: 641, endPoint x: 1210, endPoint y: 654, distance: 16.0
click at [1201, 641] on textarea "[PERSON_NAME], Buenos dias. Hemos intentado comunicarnos con used para darle se…" at bounding box center [839, 660] width 793 height 58
type textarea "[PERSON_NAME], Buenos dias. Hemos intentado comunicarnos con used para darle se…"
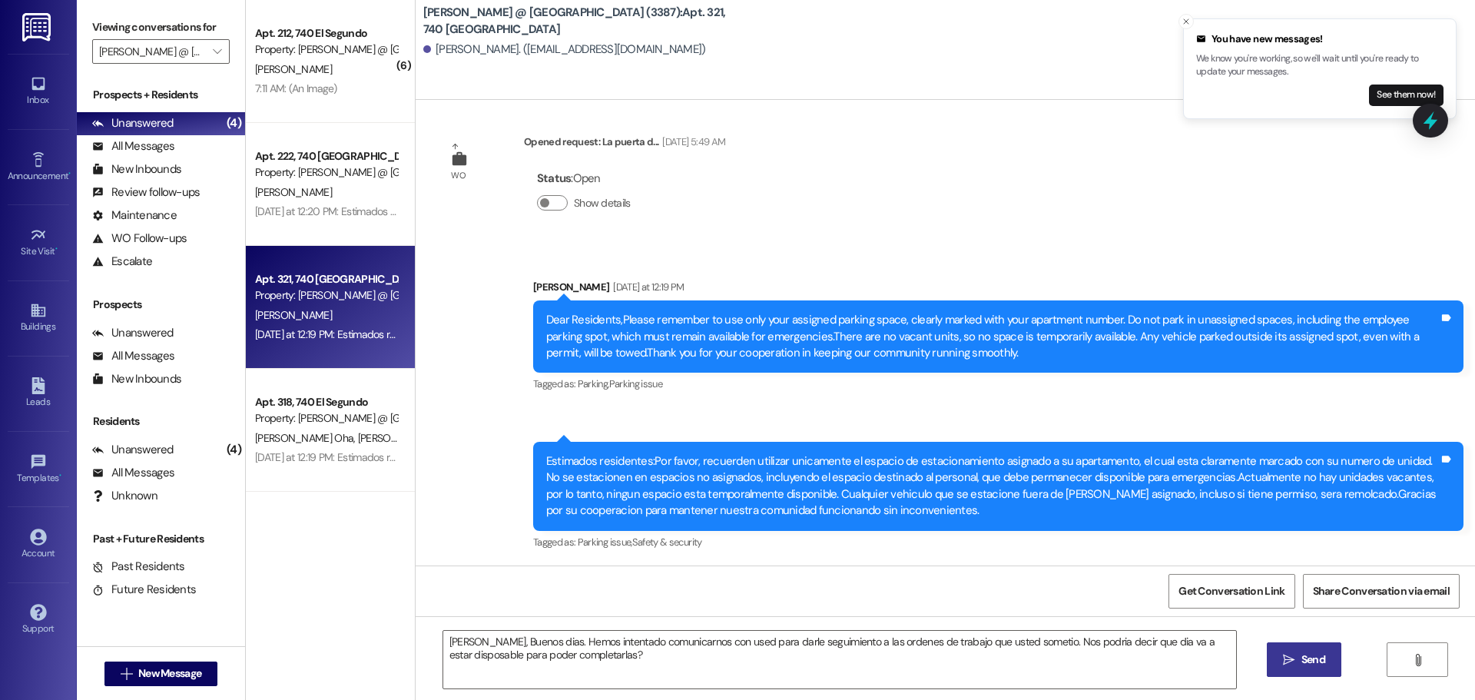
click at [1297, 660] on span " Send" at bounding box center [1304, 659] width 48 height 16
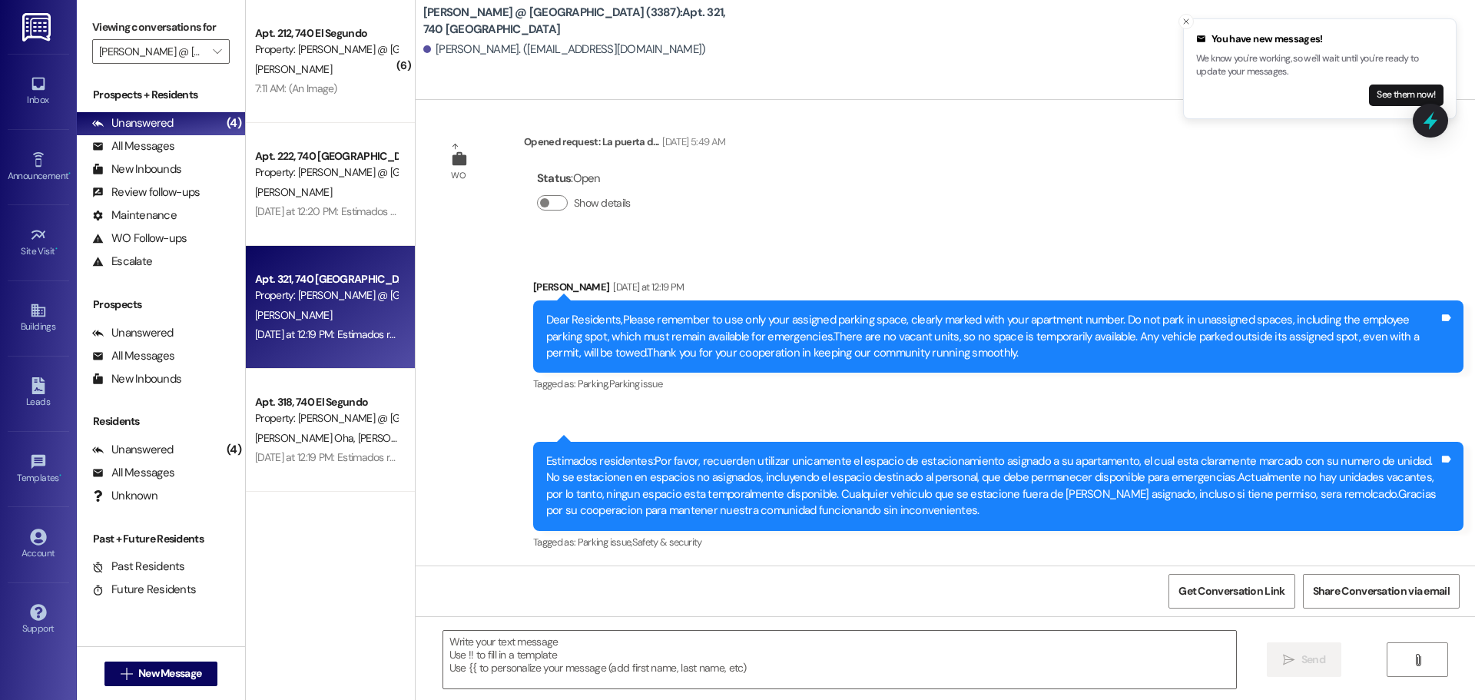
scroll to position [2255, 0]
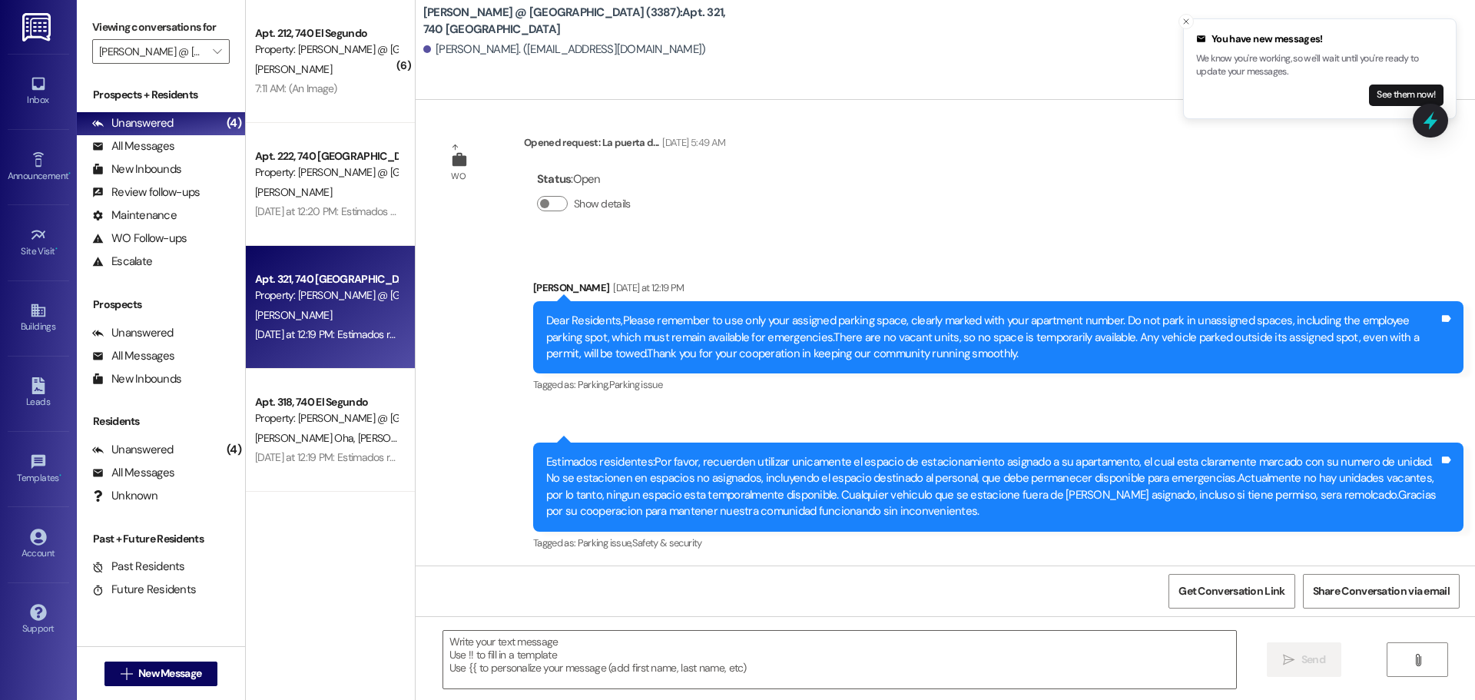
click at [350, 57] on div "Property: [PERSON_NAME] @ [GEOGRAPHIC_DATA] (3387)" at bounding box center [326, 49] width 142 height 16
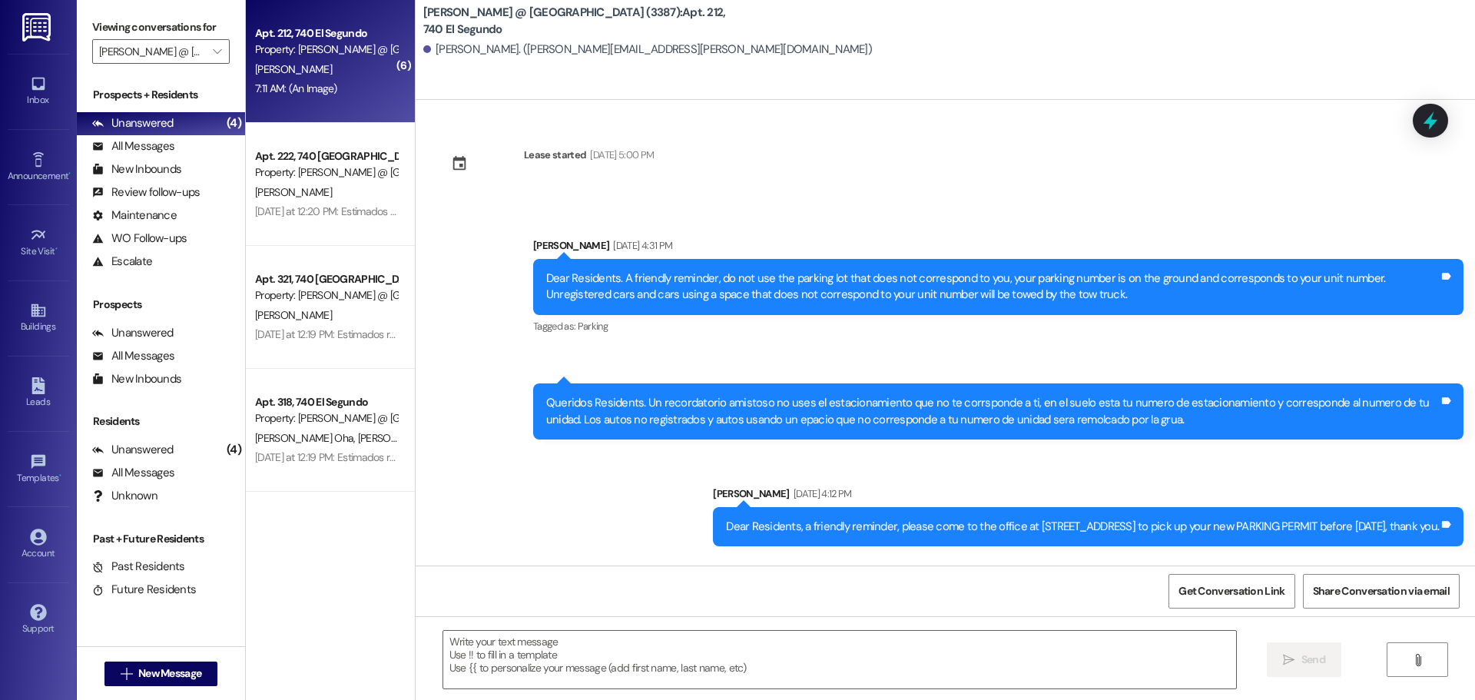
scroll to position [38593, 0]
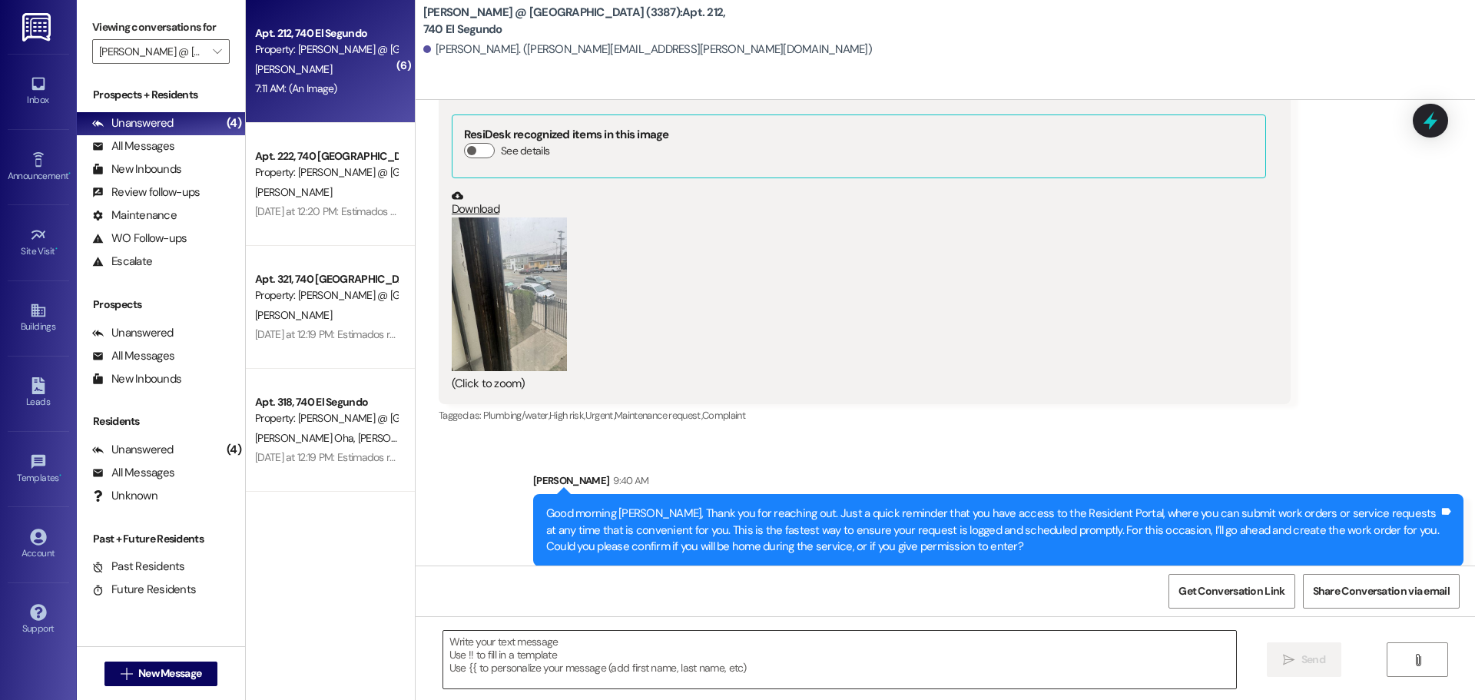
click at [635, 663] on textarea at bounding box center [839, 660] width 793 height 58
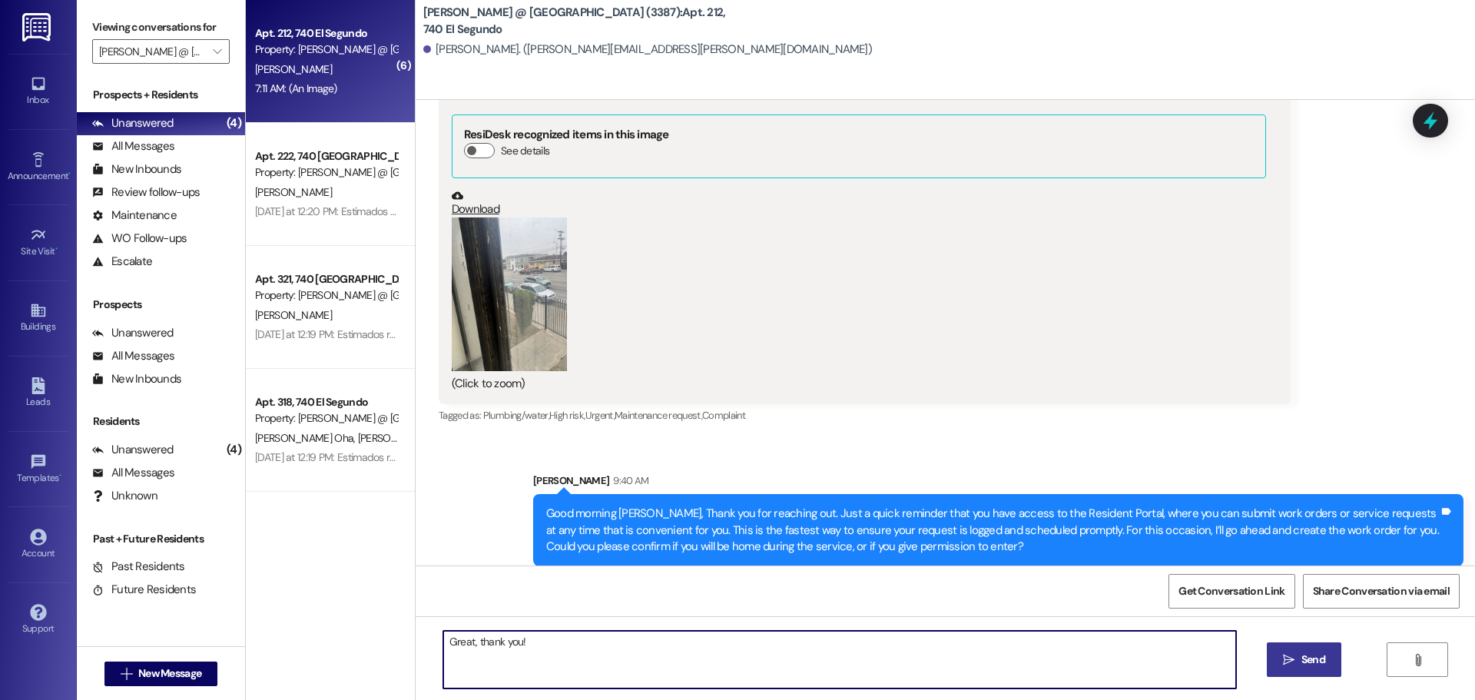
type textarea "Great, thank you!"
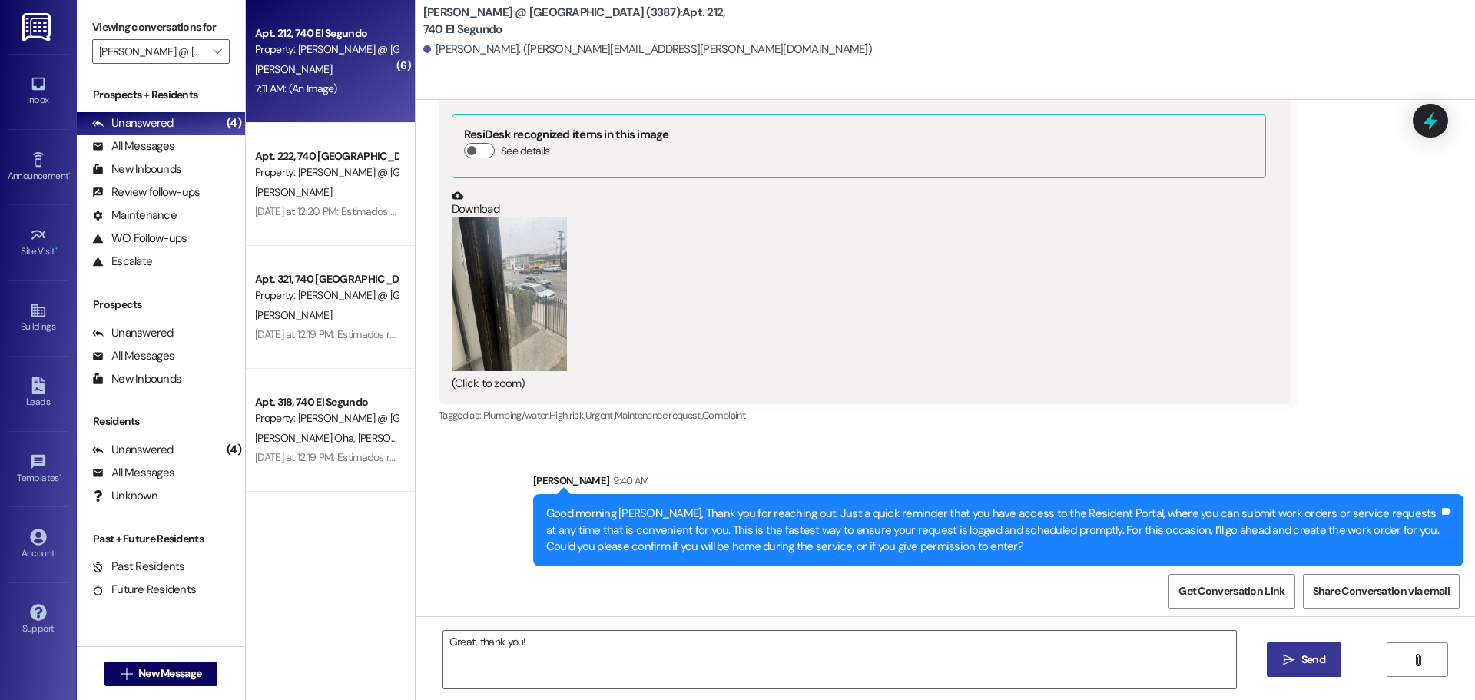
click at [1292, 651] on span " Send" at bounding box center [1304, 659] width 48 height 16
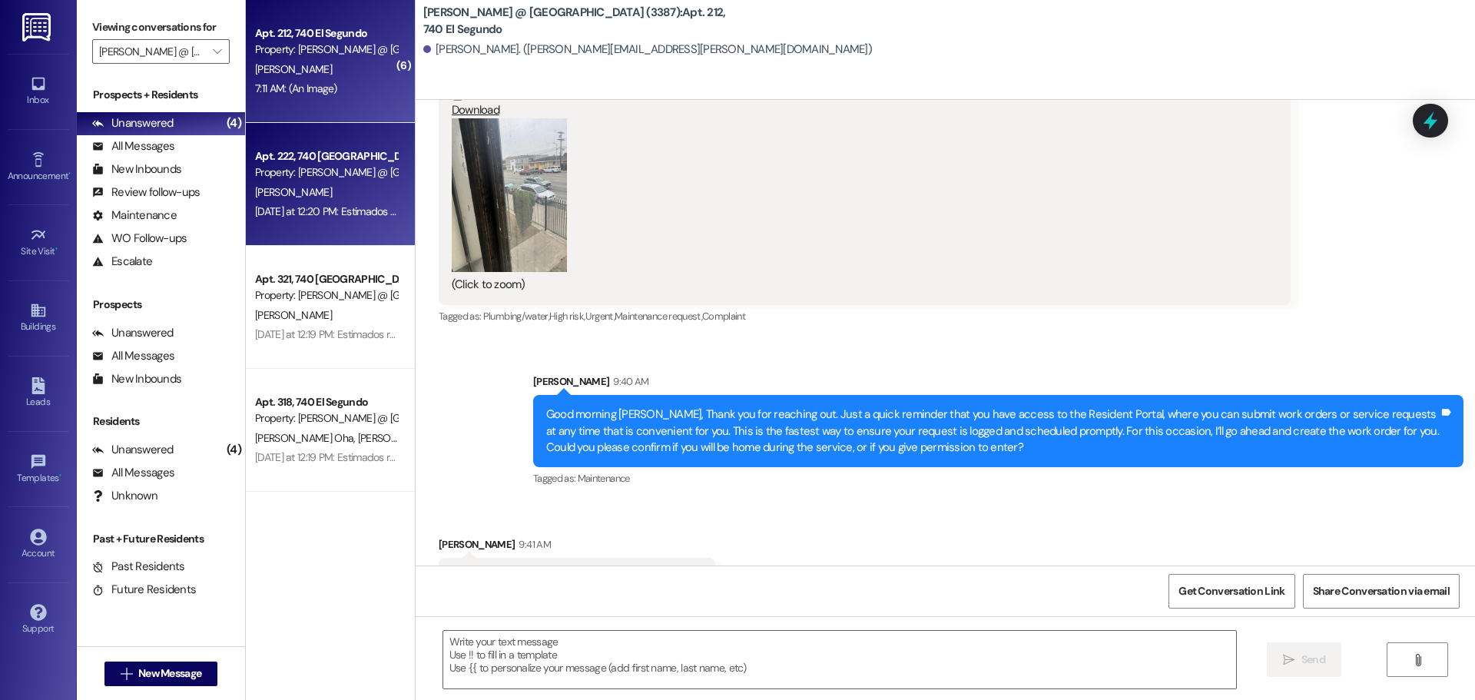
scroll to position [38700, 0]
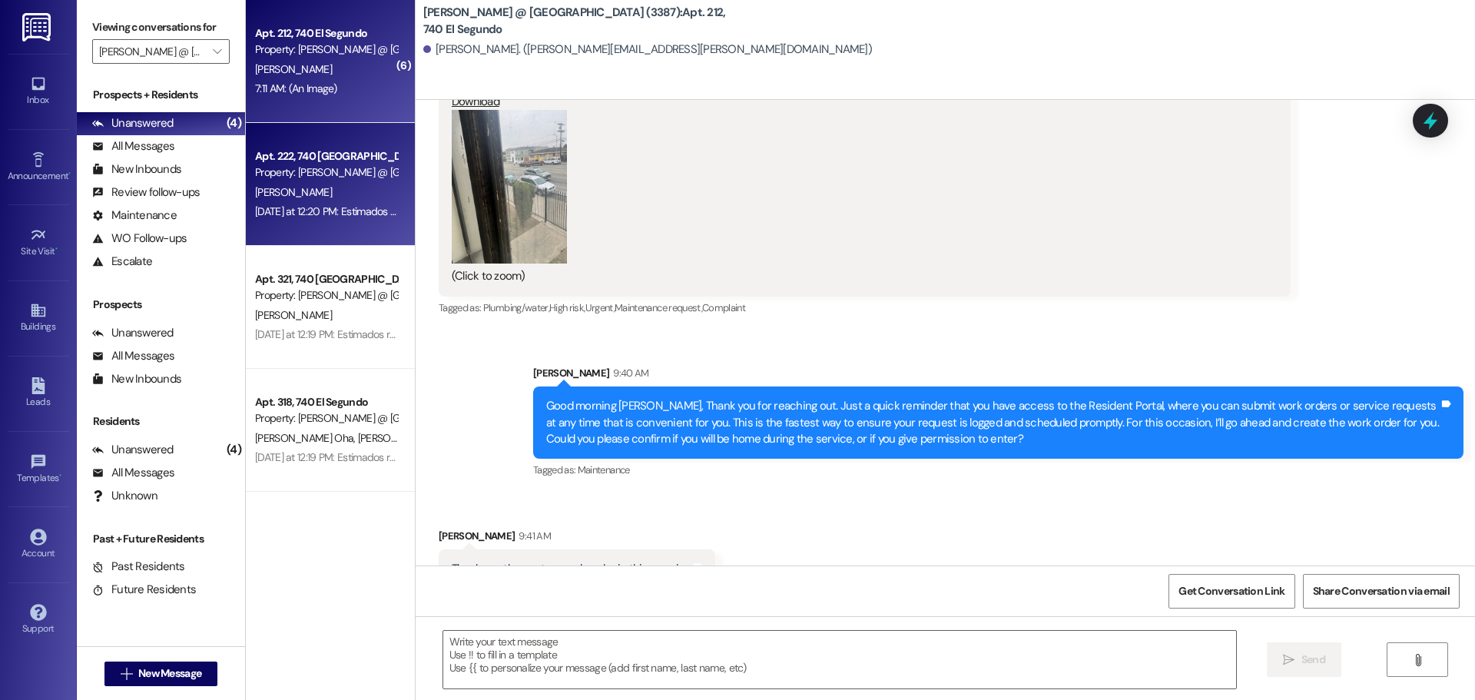
click at [337, 172] on div "Property: [PERSON_NAME] @ [GEOGRAPHIC_DATA] (3387)" at bounding box center [326, 172] width 142 height 16
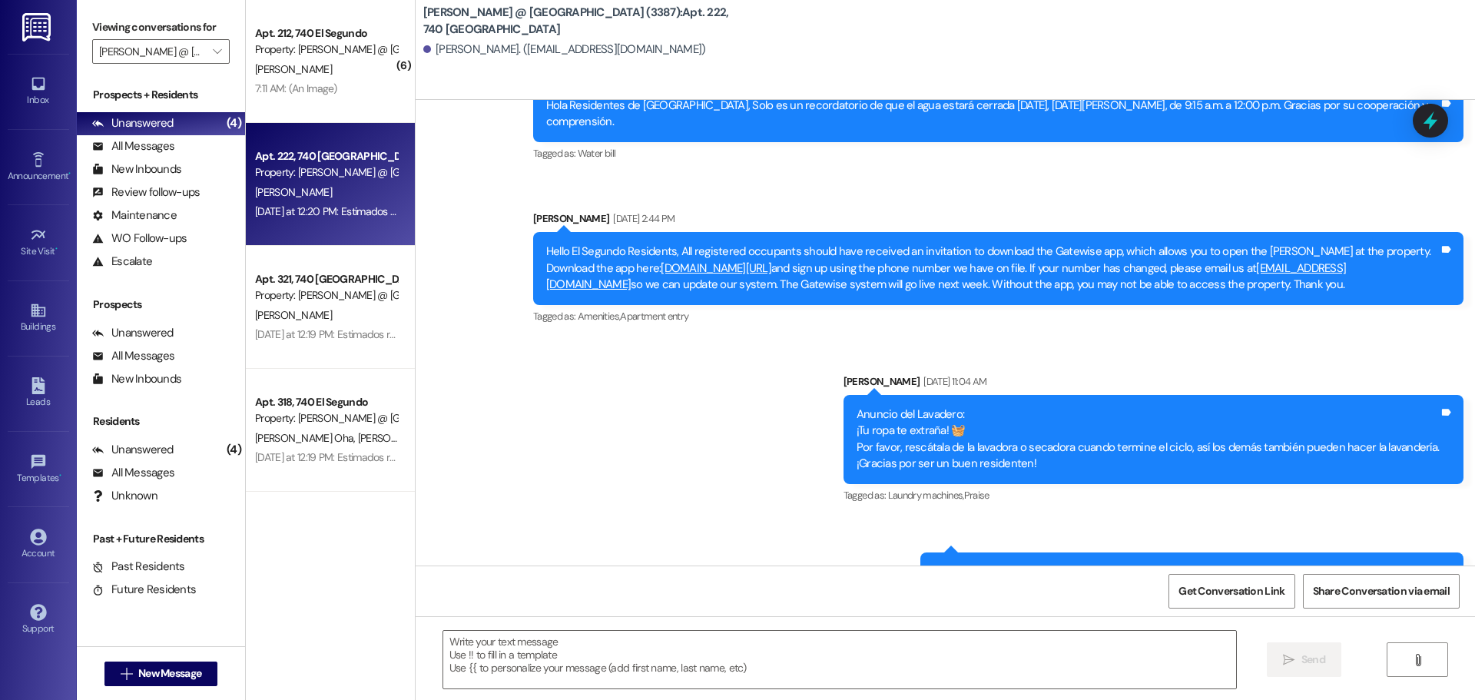
scroll to position [43597, 0]
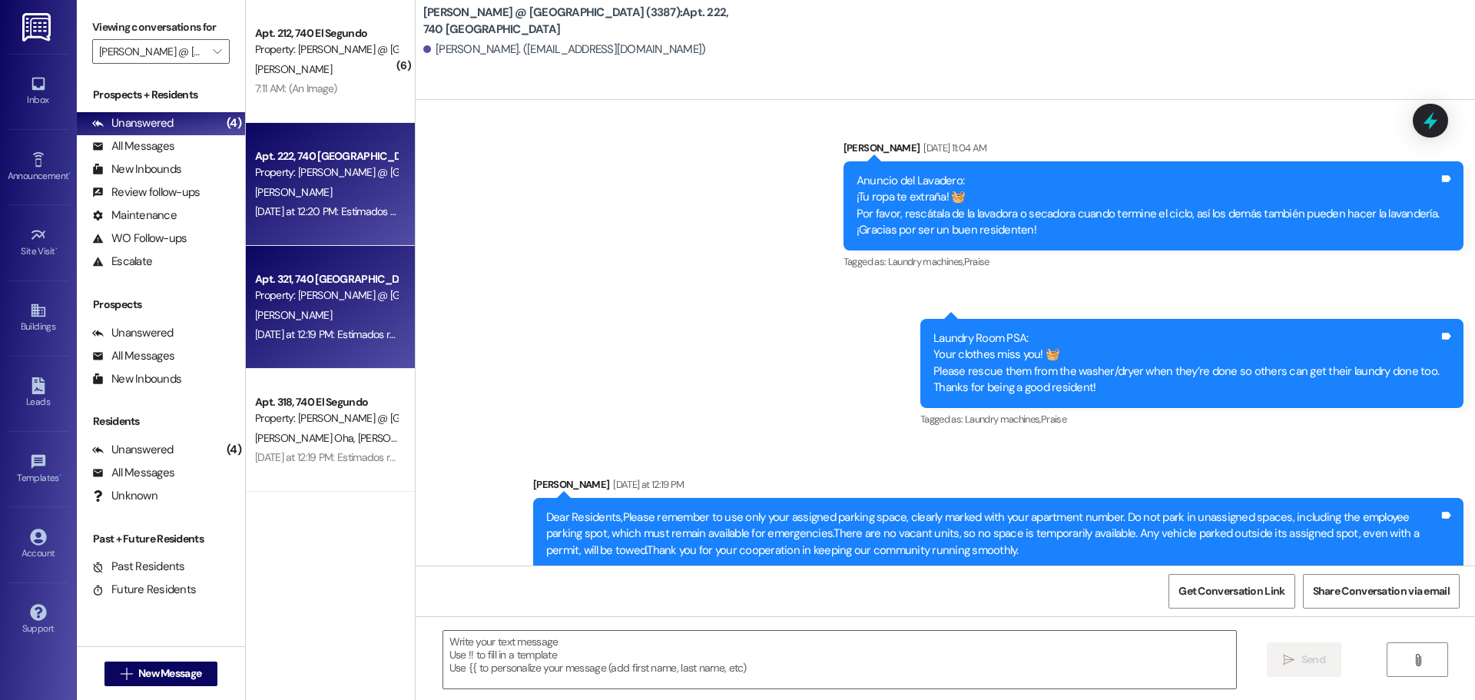
click at [313, 314] on div "[PERSON_NAME]" at bounding box center [326, 315] width 145 height 19
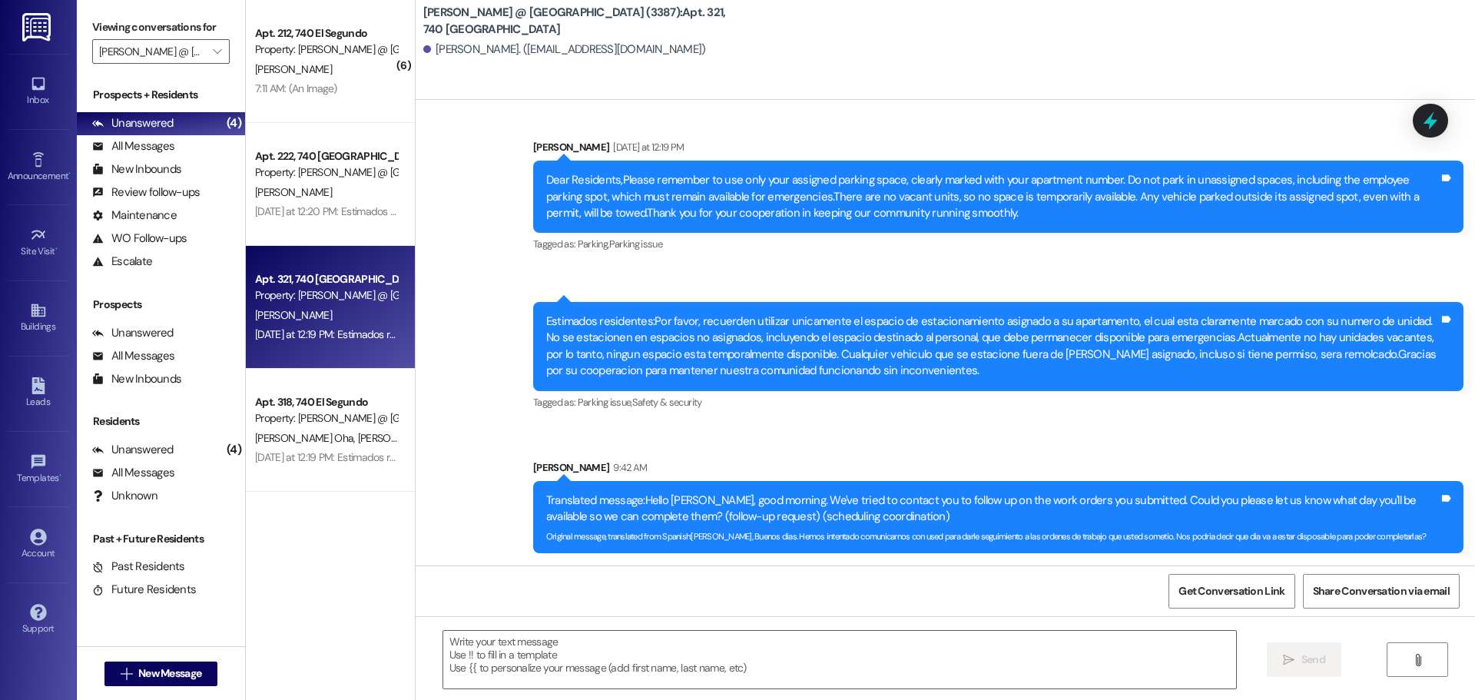
scroll to position [2395, 0]
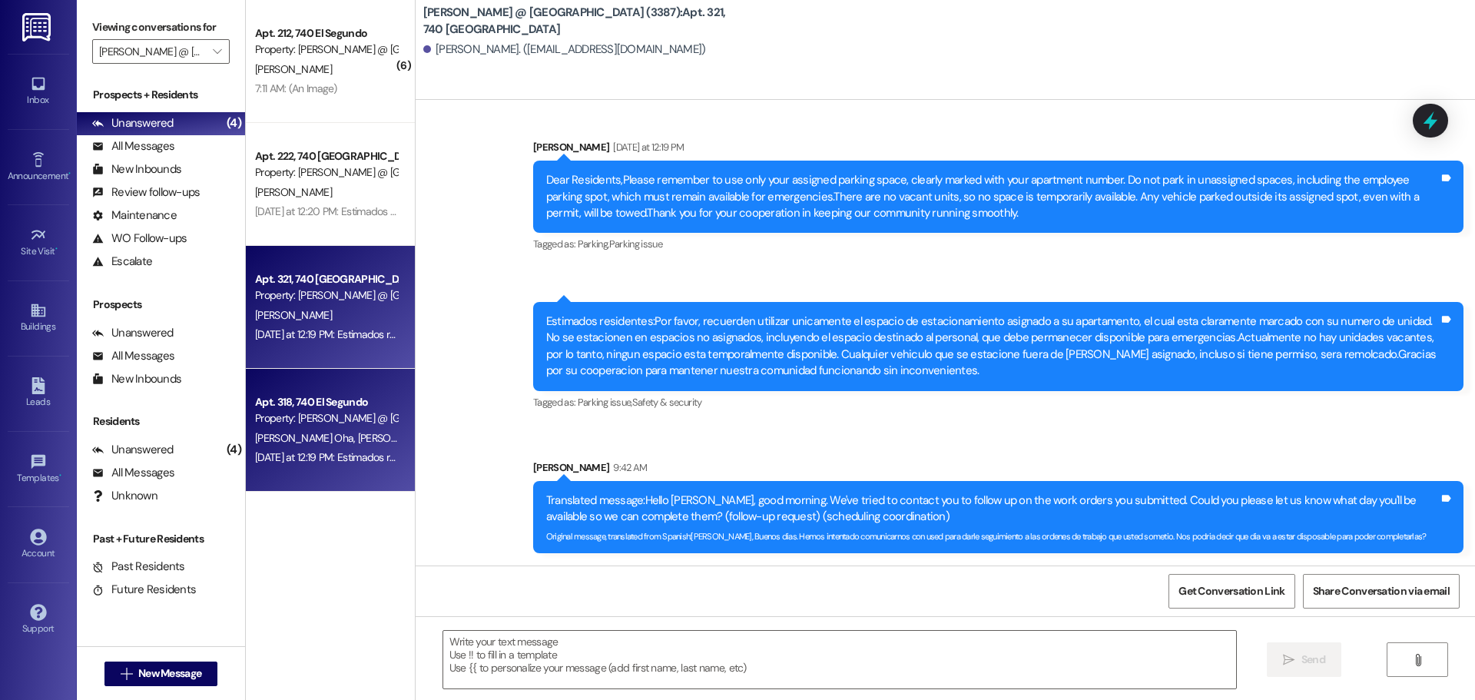
click at [312, 426] on div "Property: [PERSON_NAME] @ [GEOGRAPHIC_DATA] (3387)" at bounding box center [326, 418] width 142 height 16
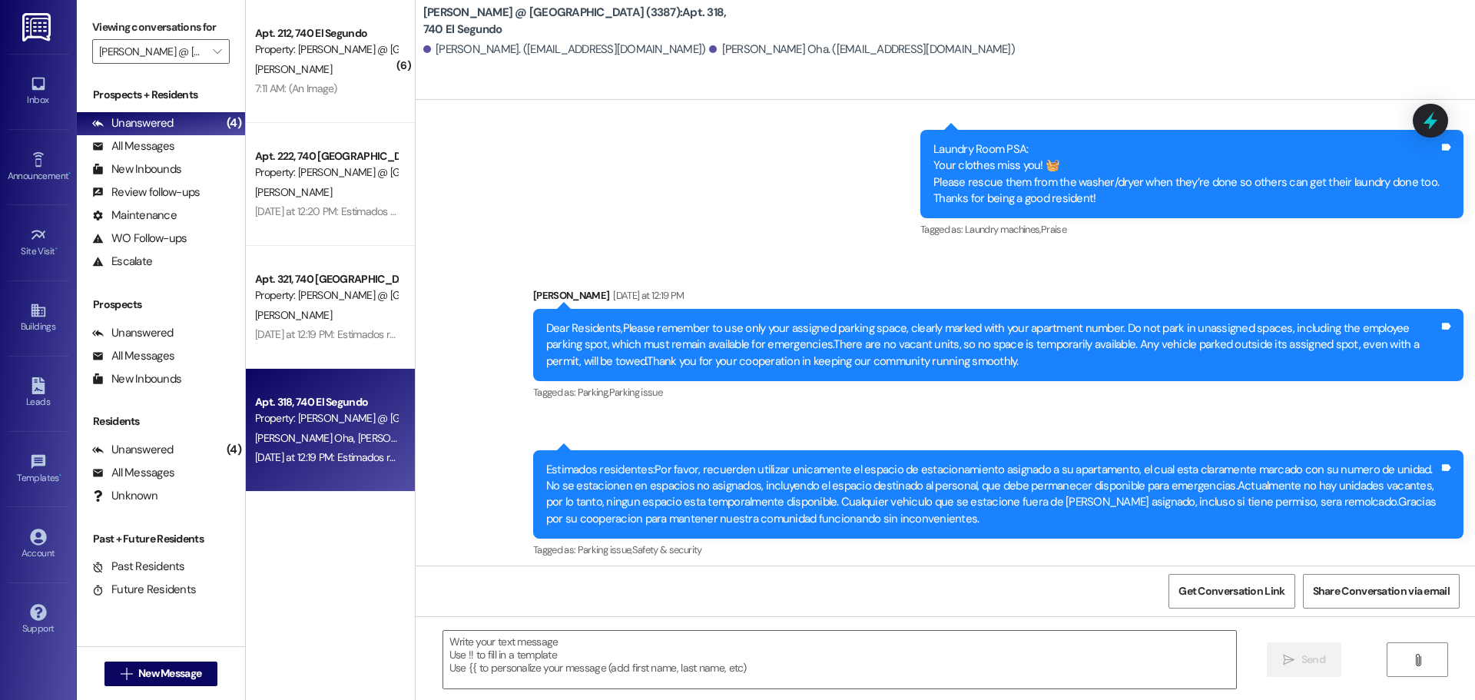
scroll to position [4270, 0]
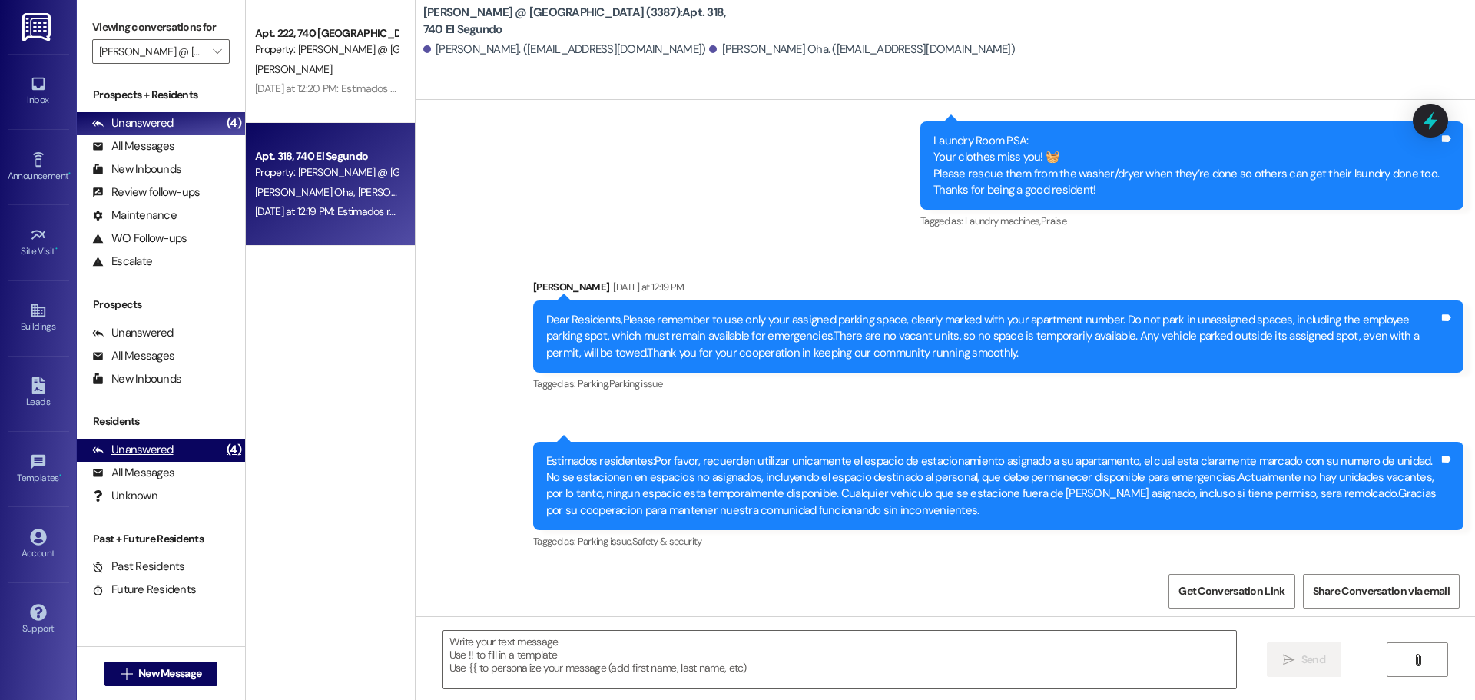
click at [145, 450] on div "Unanswered" at bounding box center [132, 450] width 81 height 16
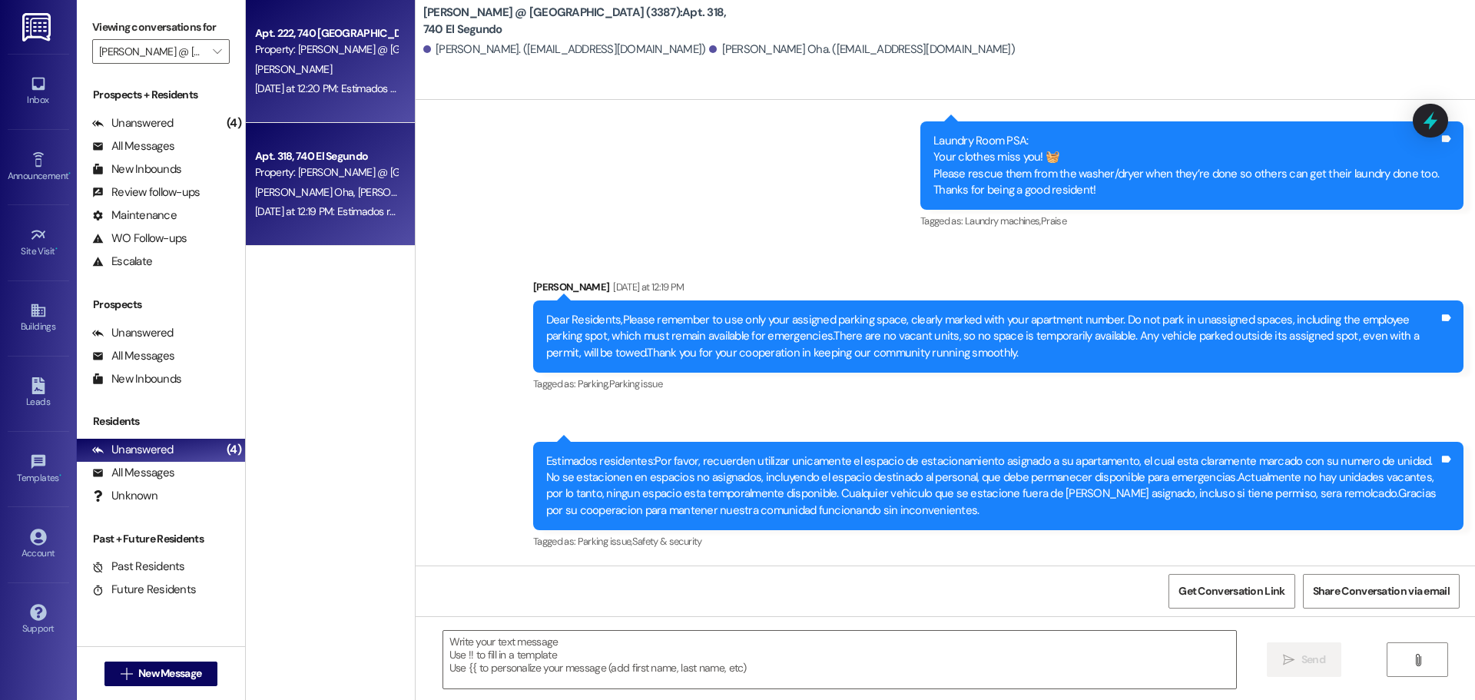
click at [329, 78] on div "Apt. 222, 740 El Segundo Property: Westland @ [GEOGRAPHIC_DATA] (3387) [PERSON_…" at bounding box center [330, 61] width 169 height 123
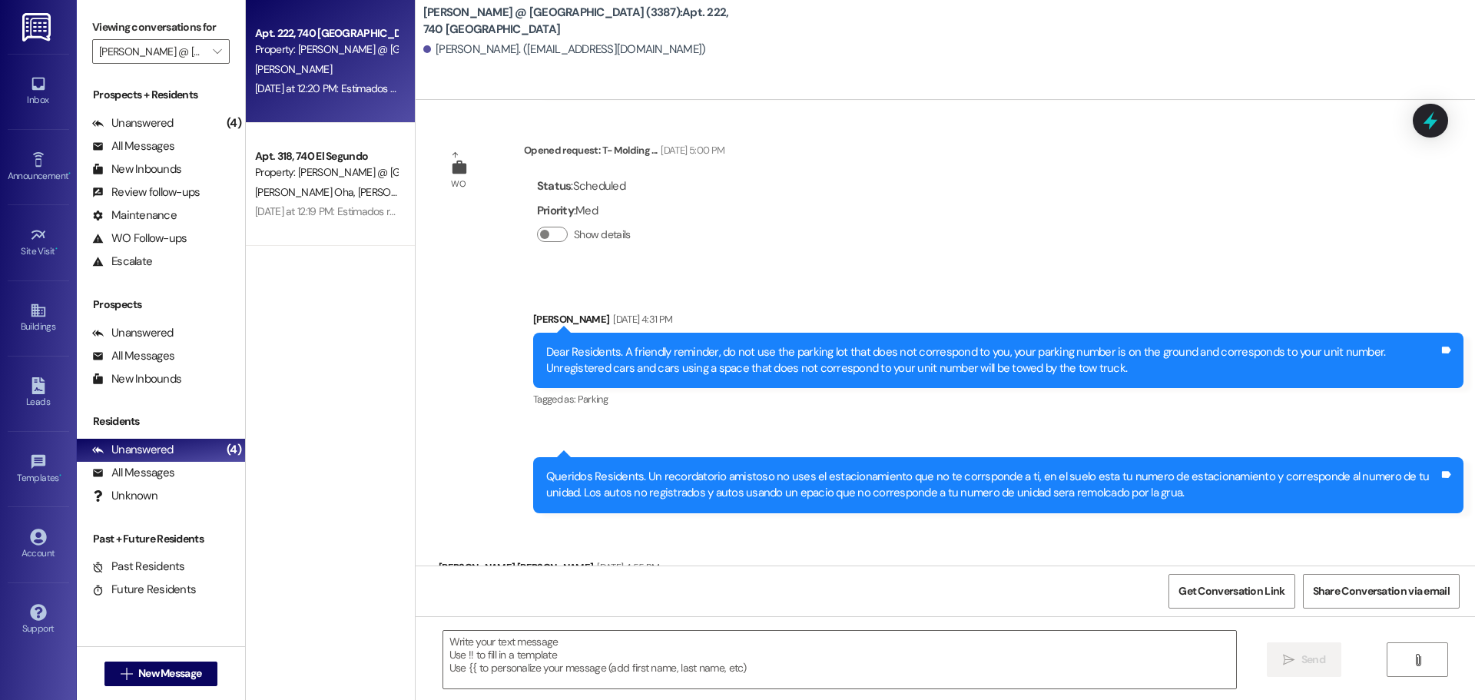
scroll to position [43597, 0]
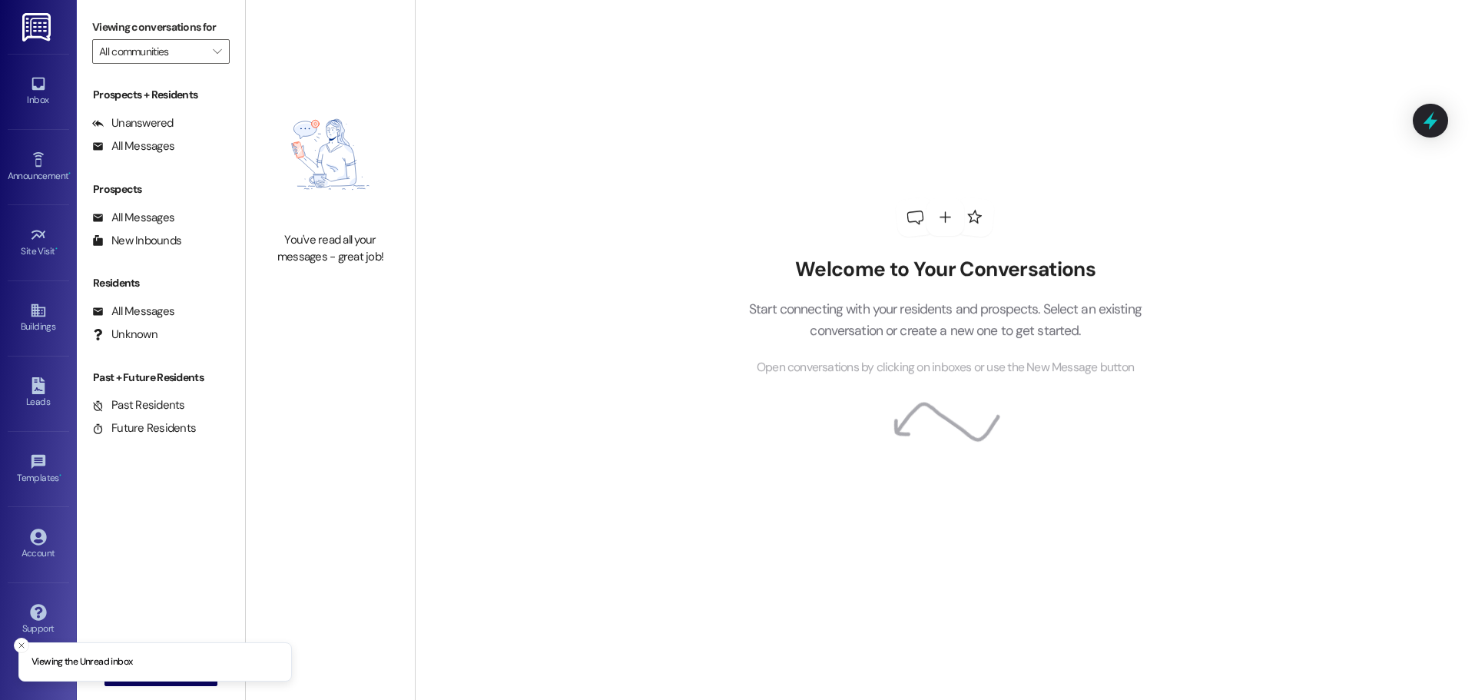
type input "[PERSON_NAME] @ [GEOGRAPHIC_DATA] (3387)"
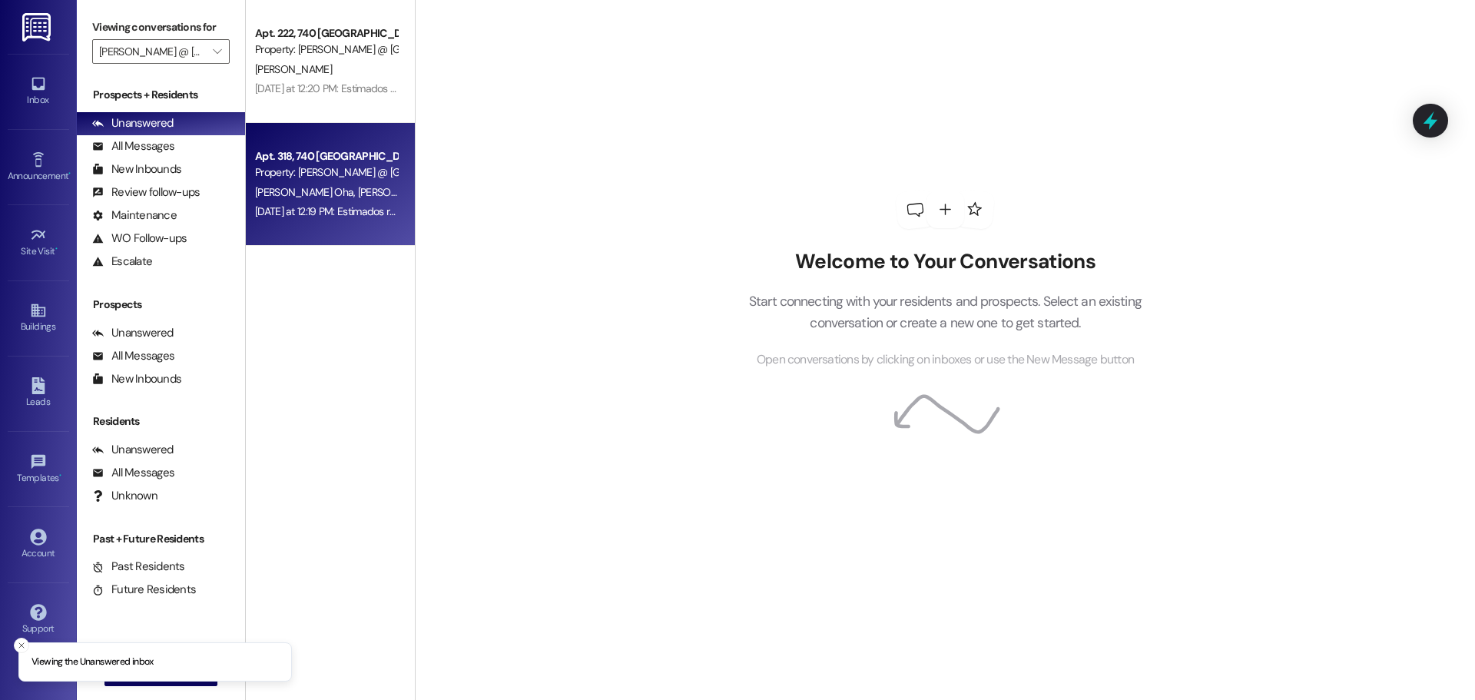
click at [339, 166] on div "Property: [PERSON_NAME] @ [GEOGRAPHIC_DATA] (3387)" at bounding box center [326, 172] width 142 height 16
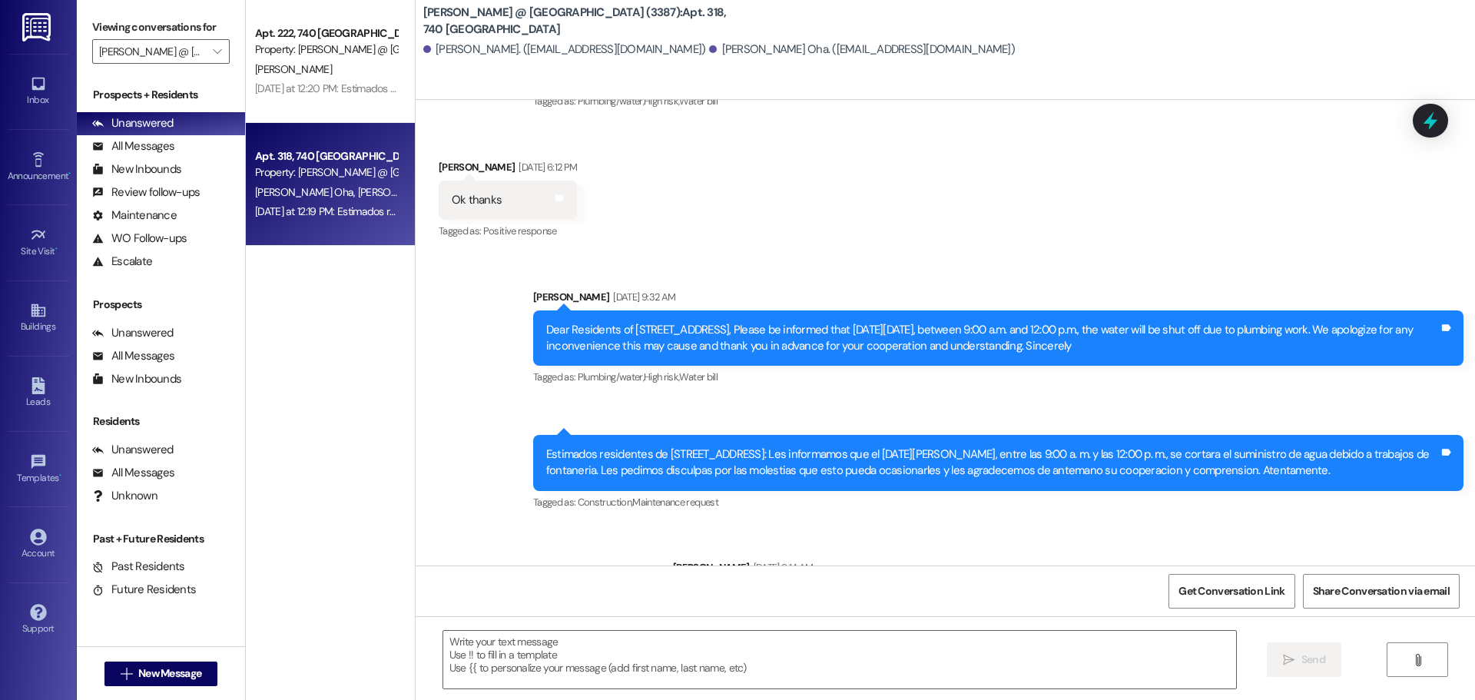
scroll to position [3246, 0]
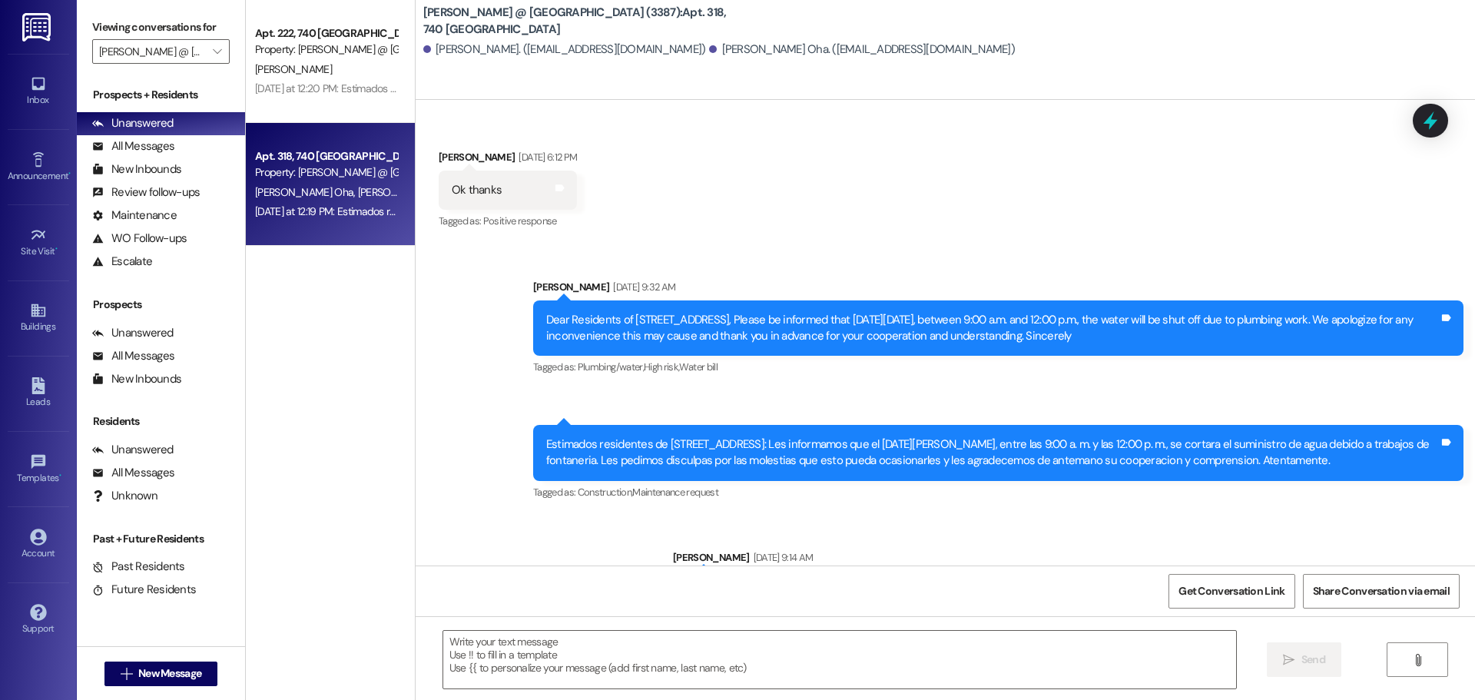
click at [548, 210] on div "Ok thanks Tags and notes" at bounding box center [508, 190] width 138 height 39
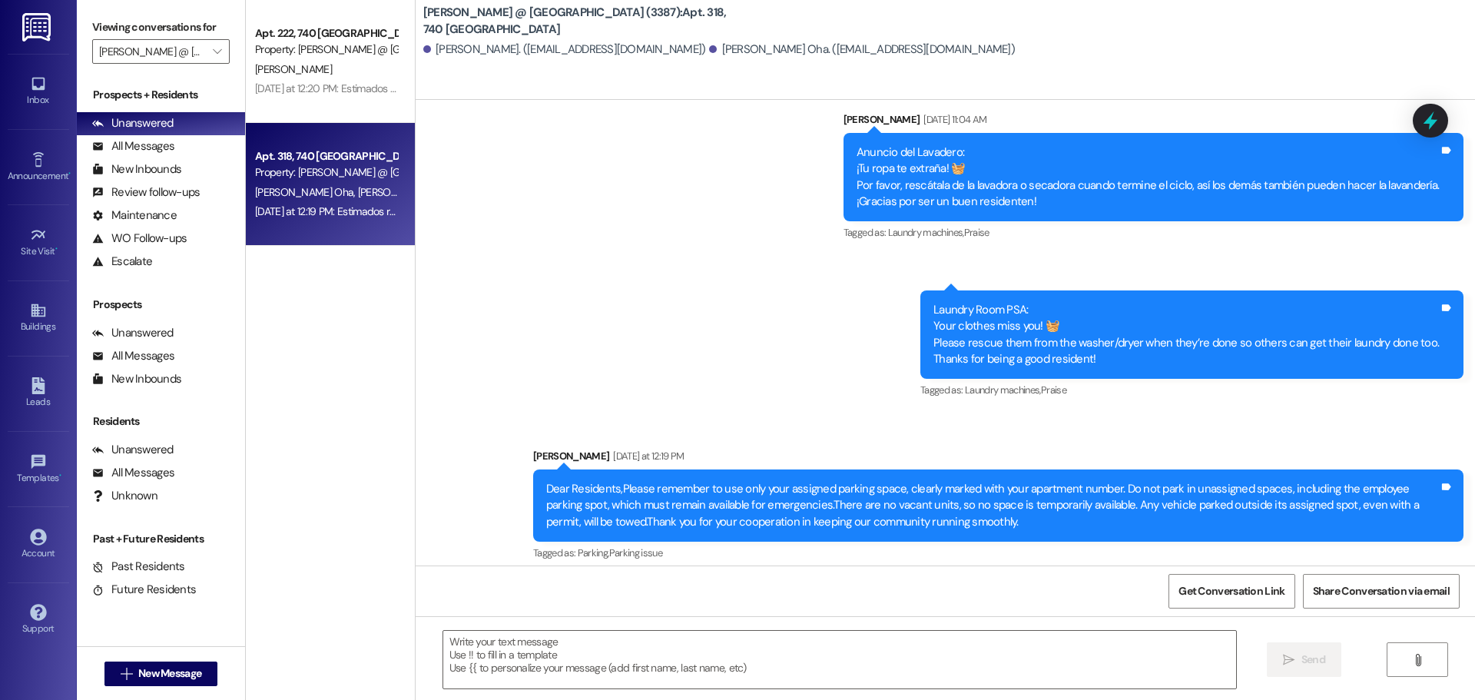
scroll to position [4270, 0]
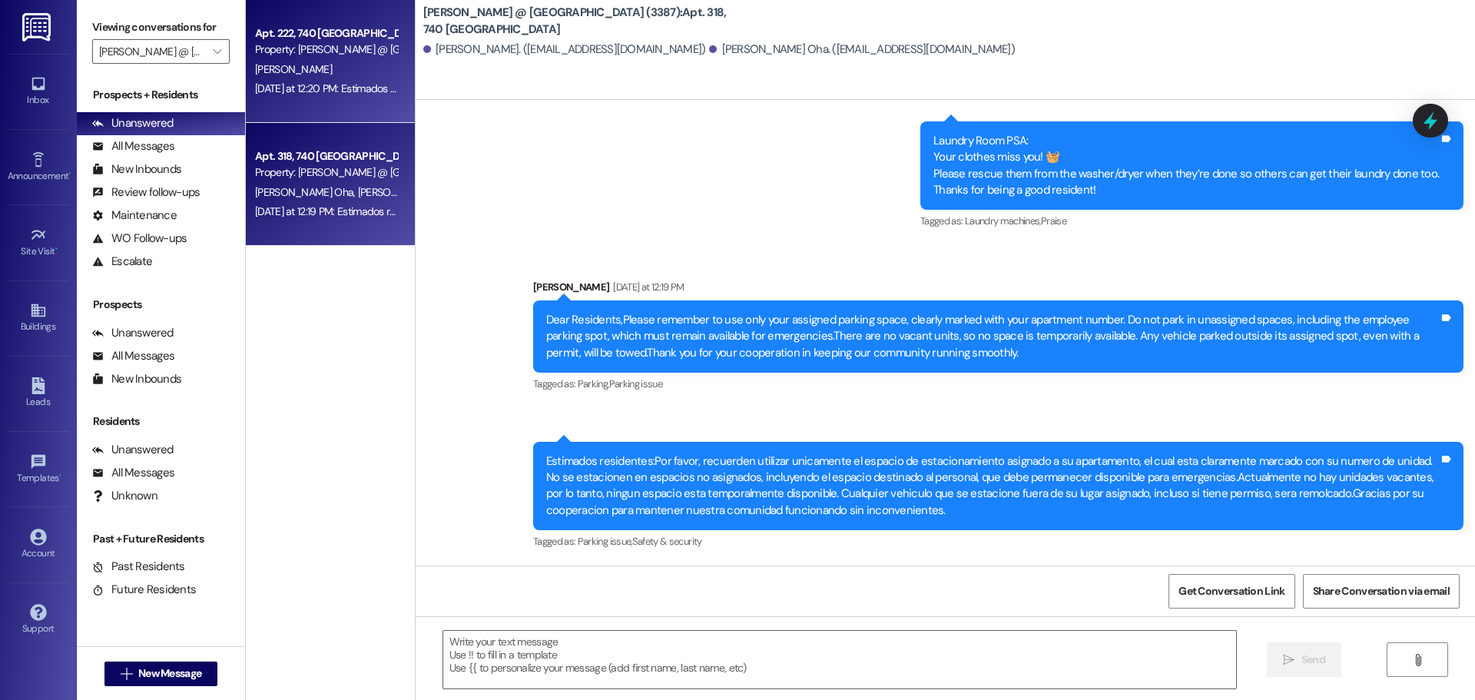
click at [345, 65] on div "[PERSON_NAME]" at bounding box center [326, 69] width 145 height 19
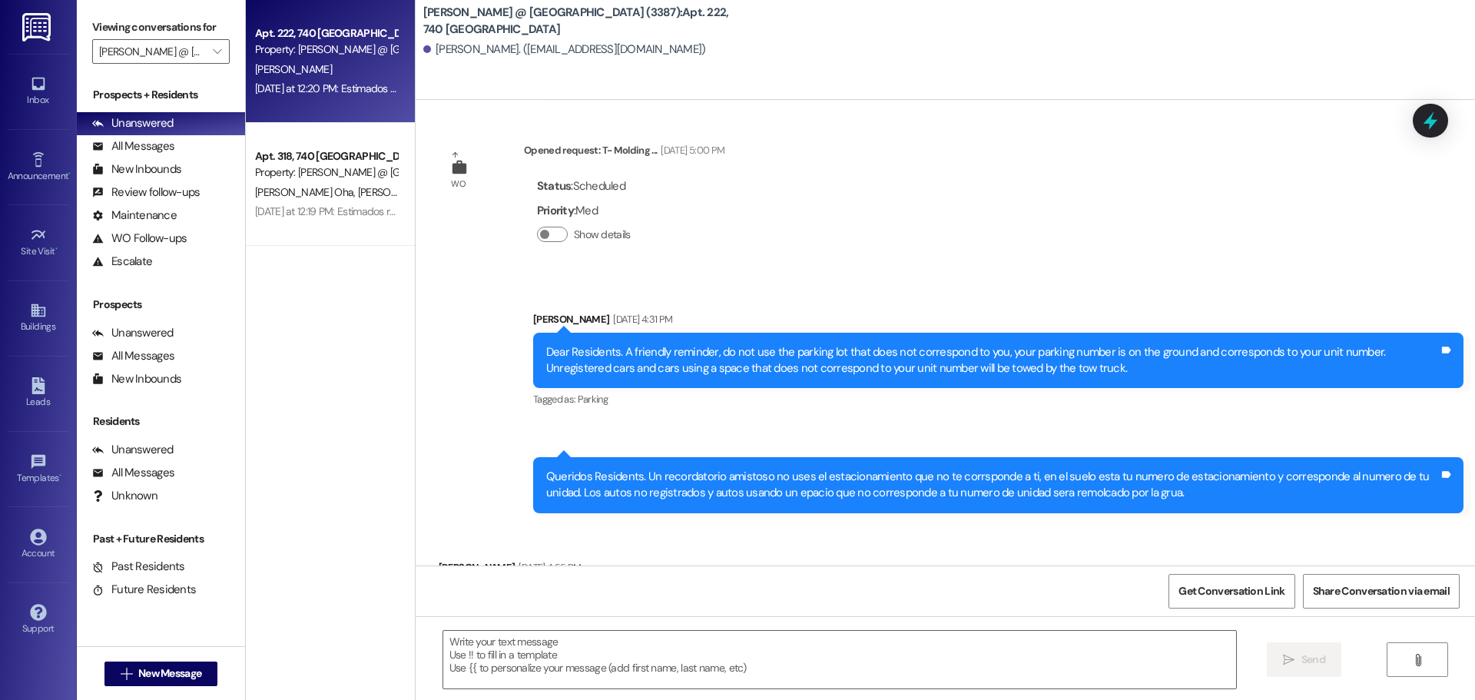
scroll to position [43597, 0]
